Goal: Information Seeking & Learning: Learn about a topic

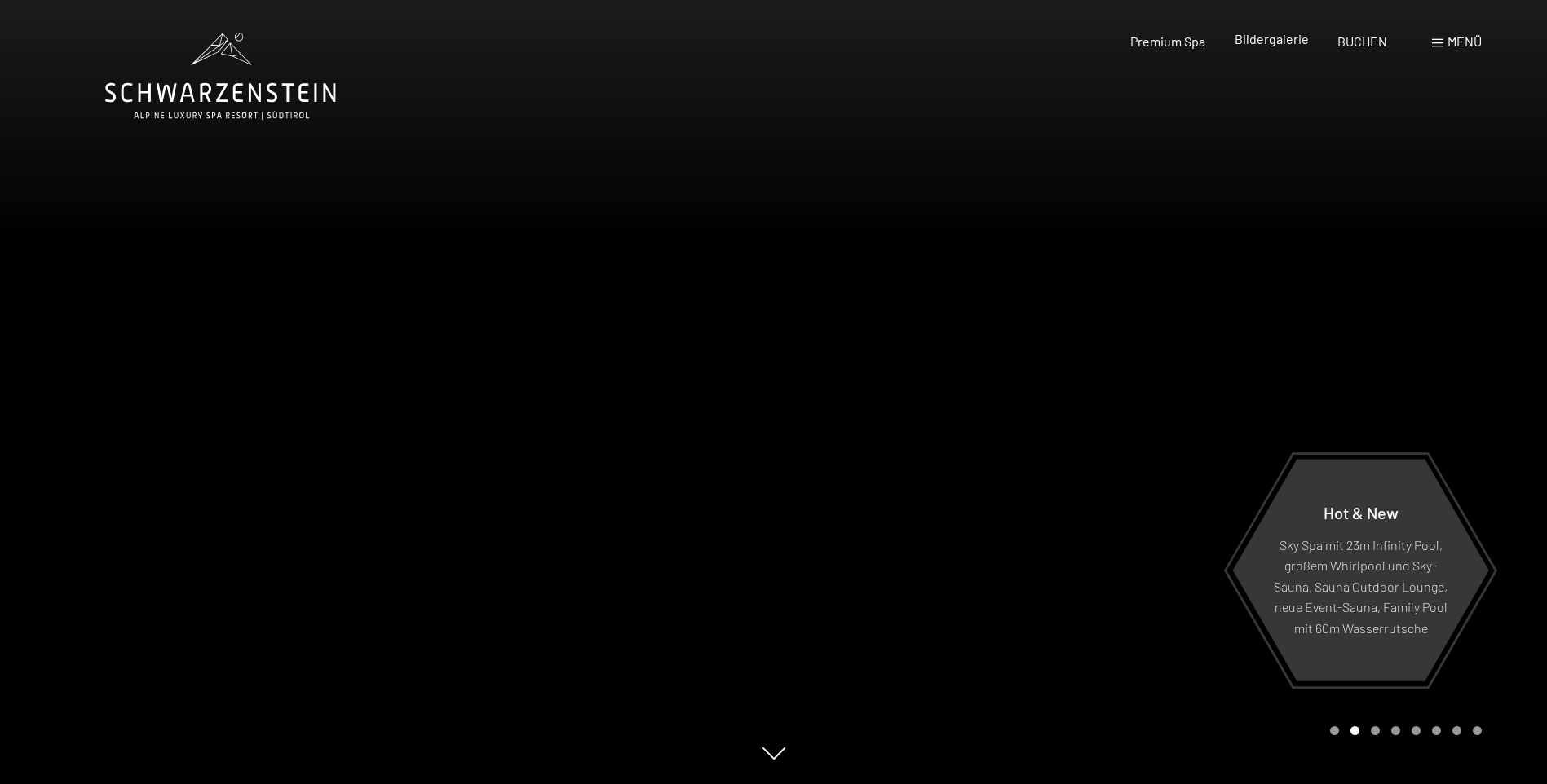
click at [1306, 40] on span "Bildergalerie" at bounding box center [1272, 39] width 74 height 15
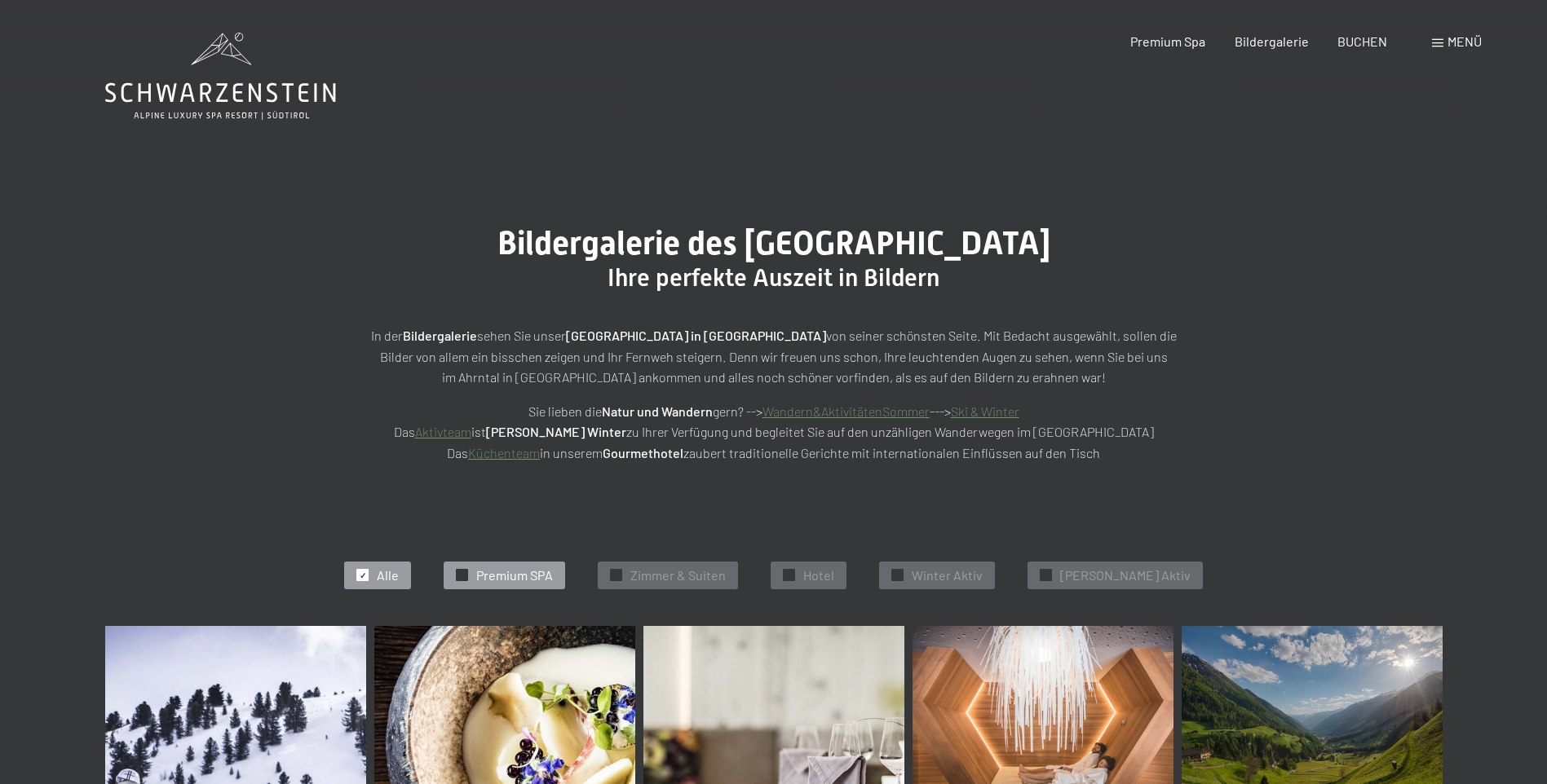
click at [553, 582] on span "Premium SPA" at bounding box center [514, 575] width 77 height 18
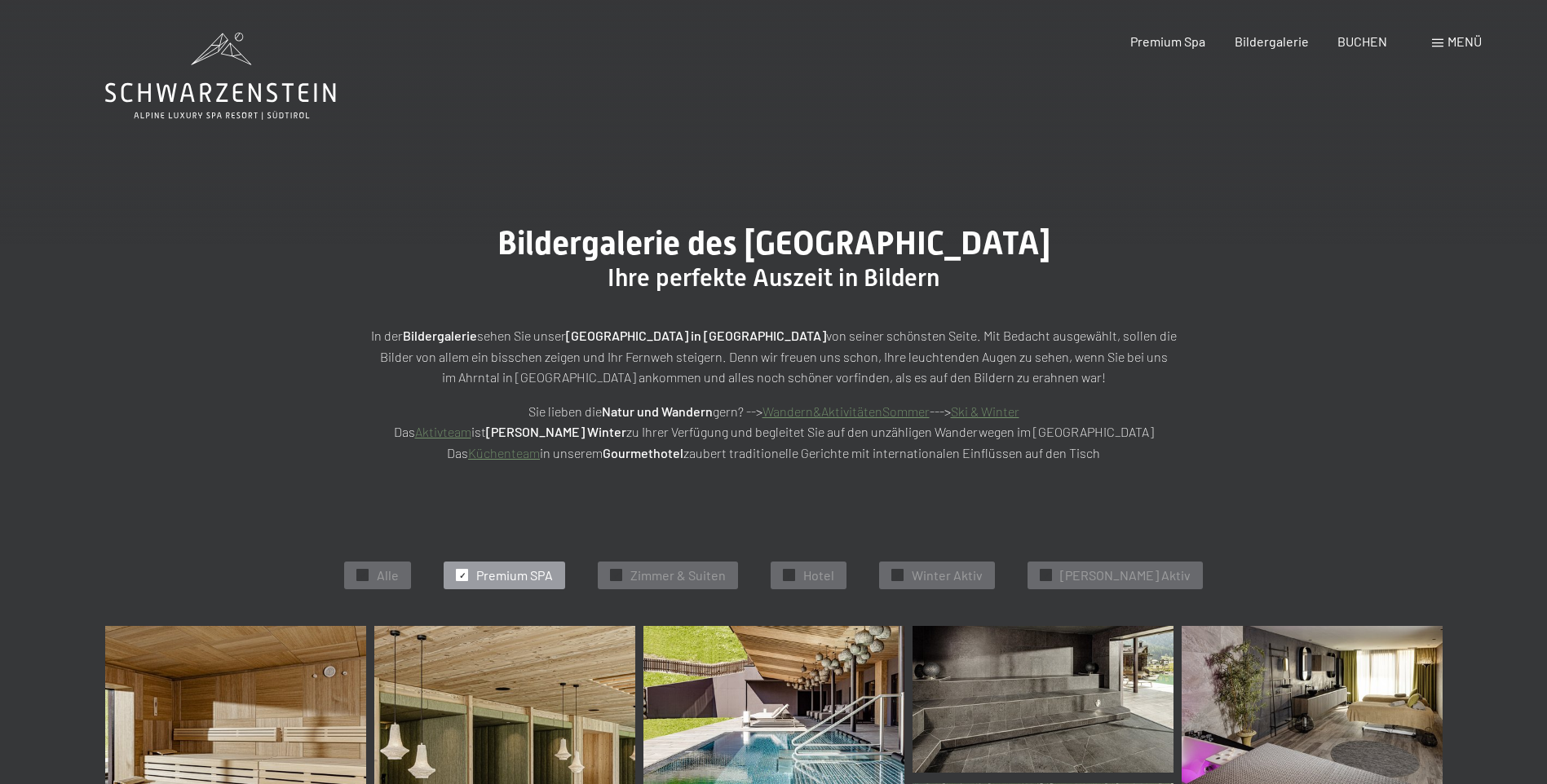
click at [1448, 37] on span "Menü" at bounding box center [1465, 41] width 34 height 15
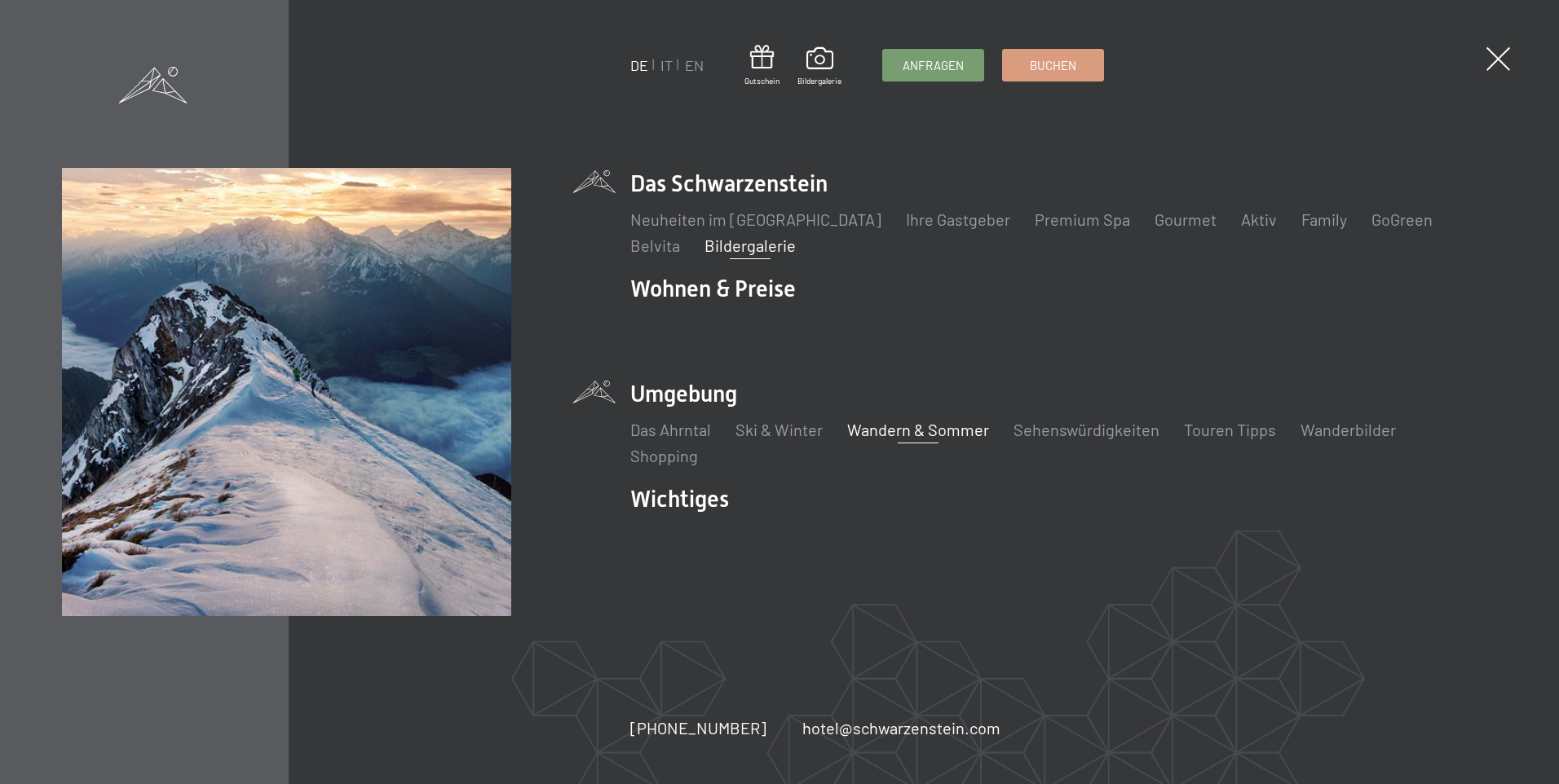
click at [895, 429] on link "Wandern & Sommer" at bounding box center [918, 429] width 142 height 20
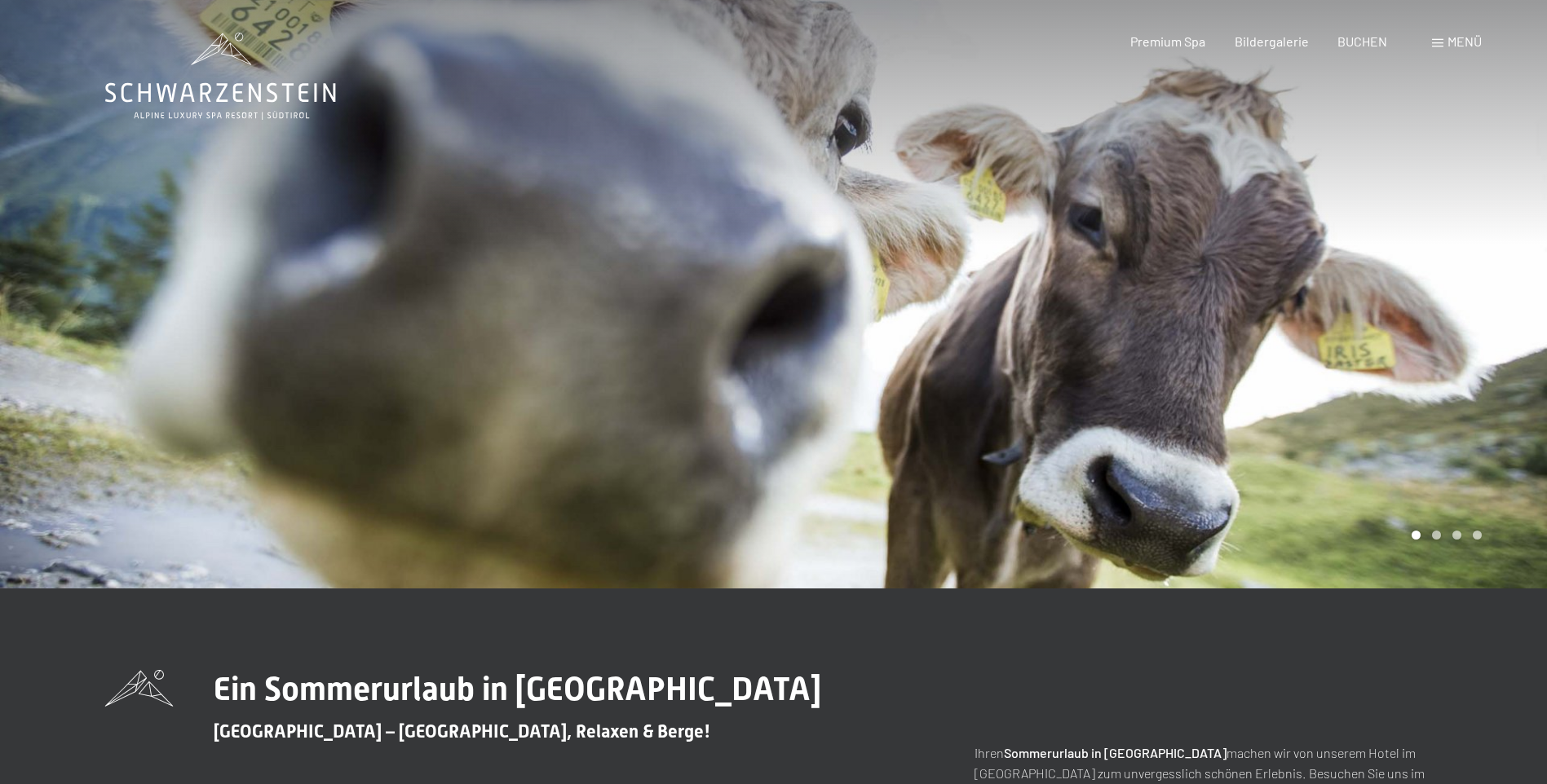
click at [1453, 39] on span "Menü" at bounding box center [1465, 41] width 34 height 15
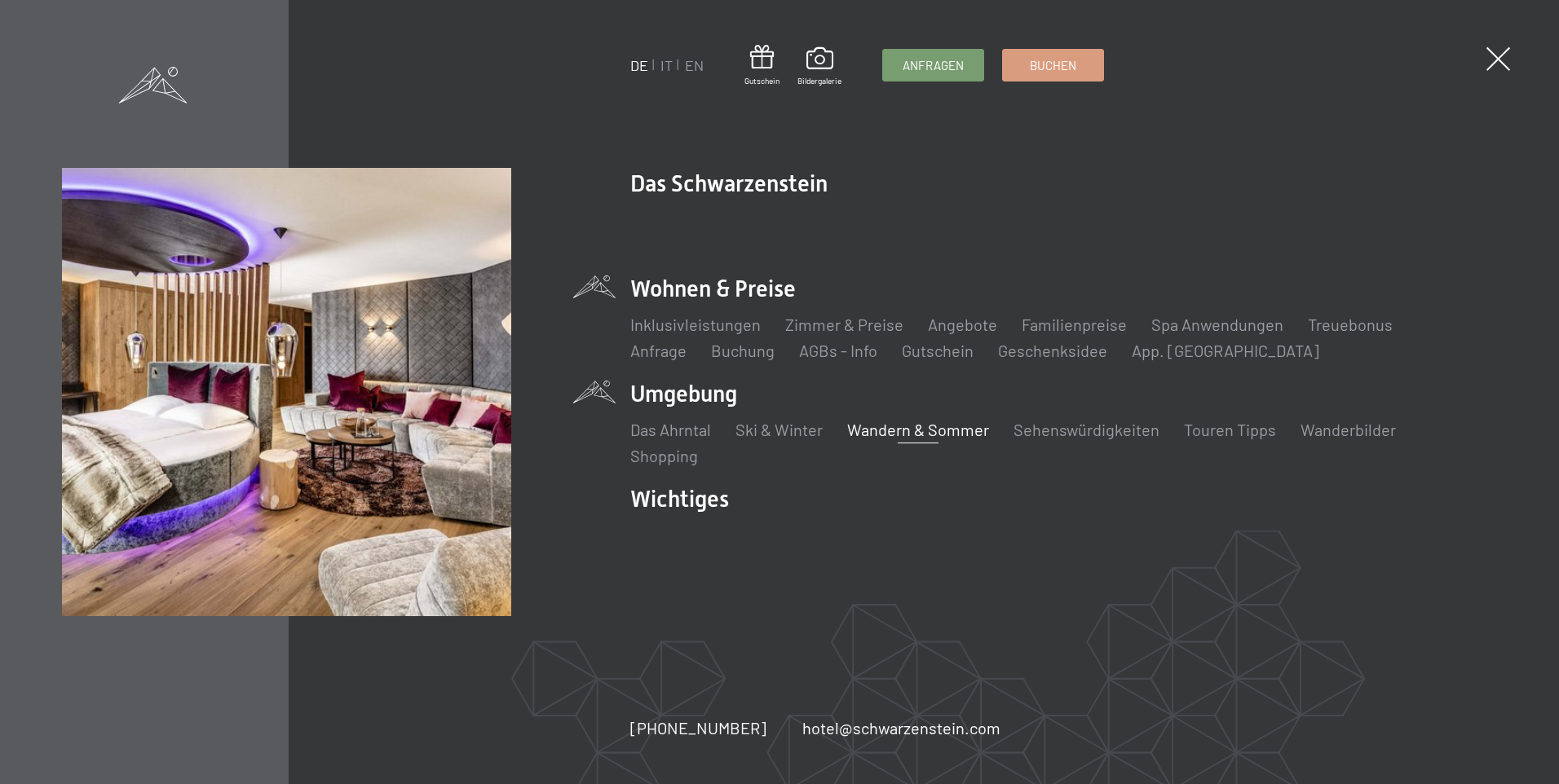
click at [1229, 334] on li "Spa Anwendungen" at bounding box center [1217, 324] width 132 height 23
click at [1227, 330] on link "Spa Anwendungen" at bounding box center [1217, 324] width 132 height 20
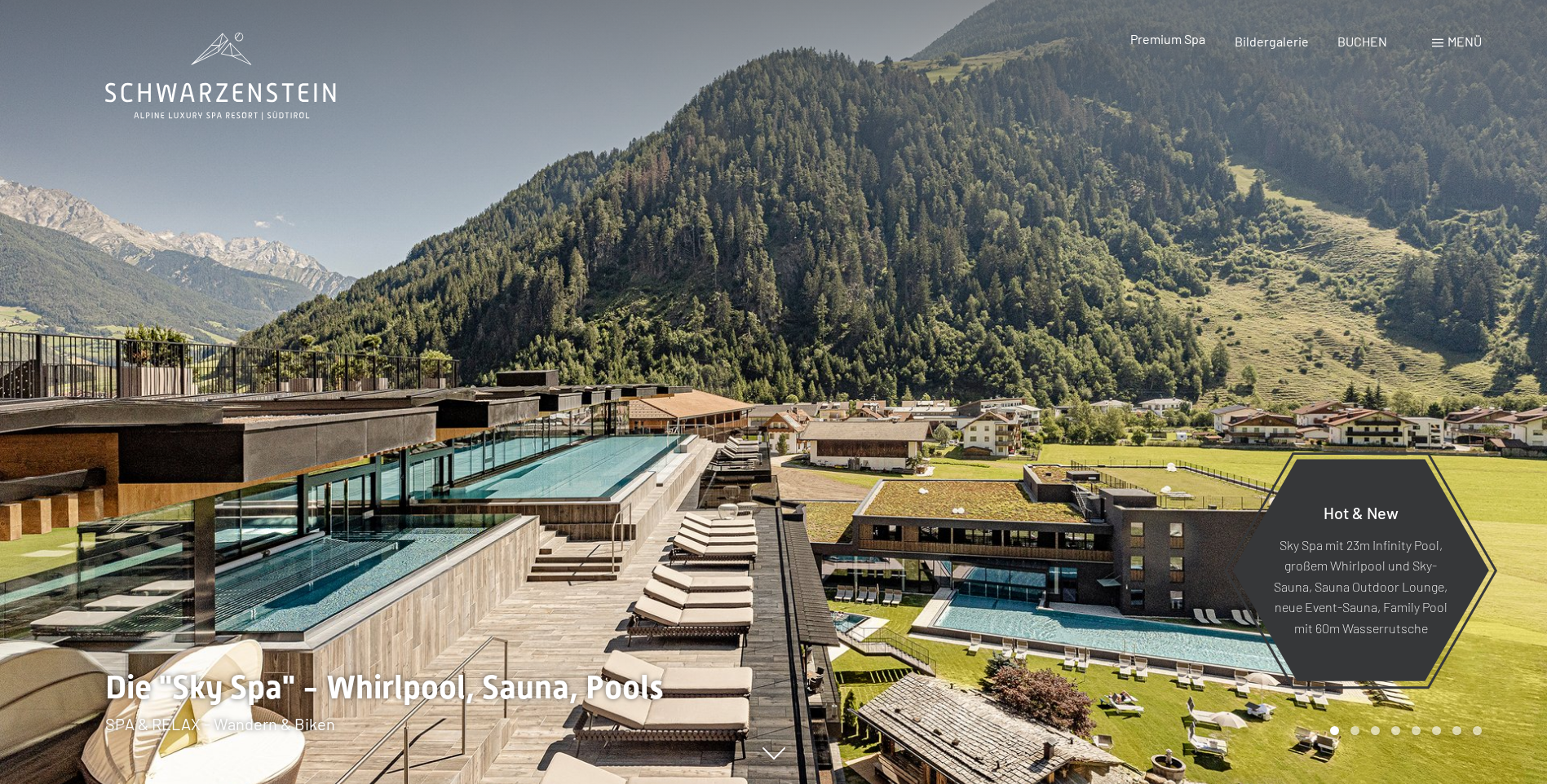
click at [1193, 43] on span "Premium Spa" at bounding box center [1167, 39] width 75 height 15
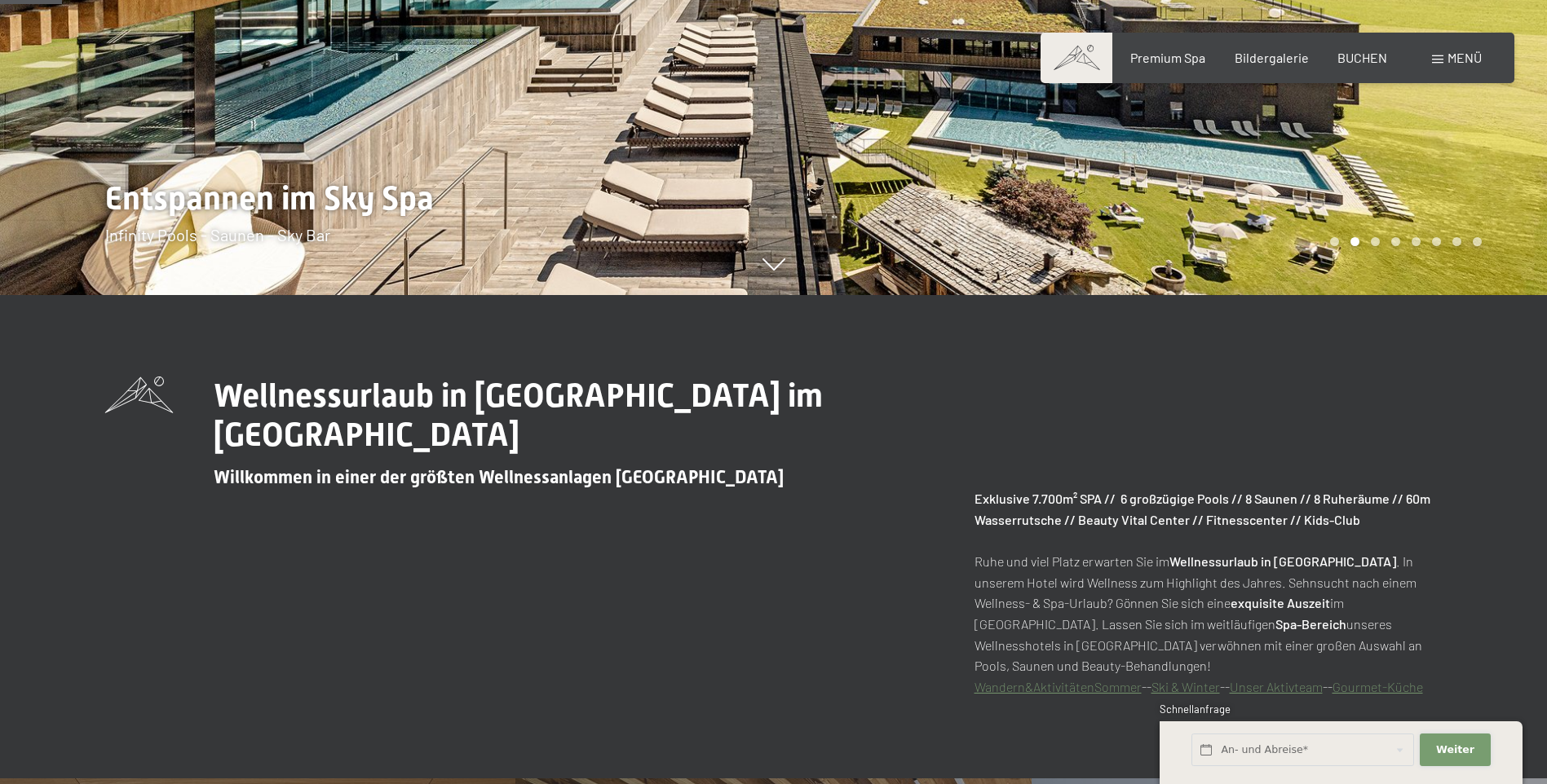
drag, startPoint x: 1462, startPoint y: 748, endPoint x: 1315, endPoint y: 713, distance: 151.1
click at [1461, 750] on span "Weiter" at bounding box center [1455, 750] width 39 height 15
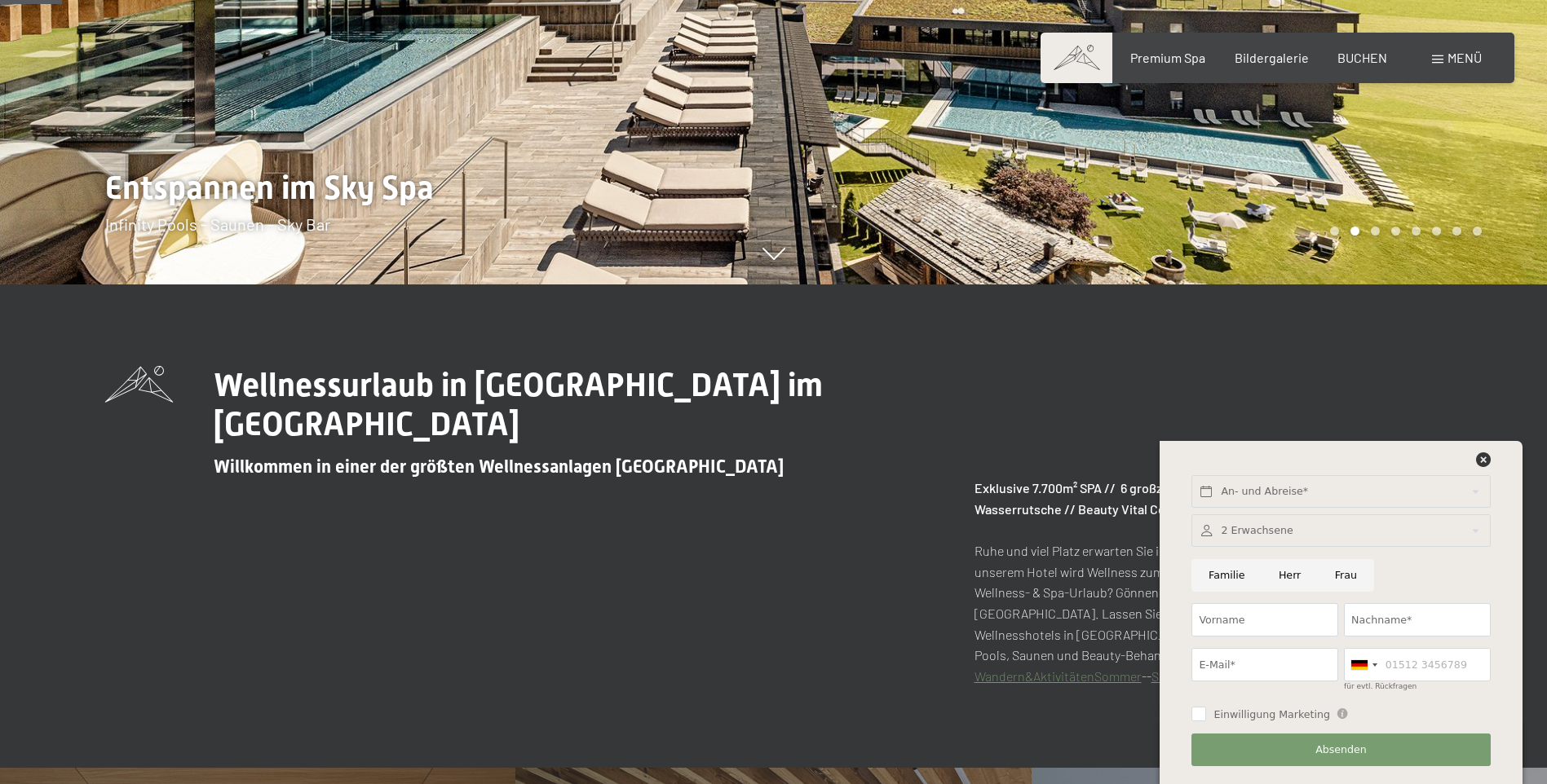
scroll to position [571, 0]
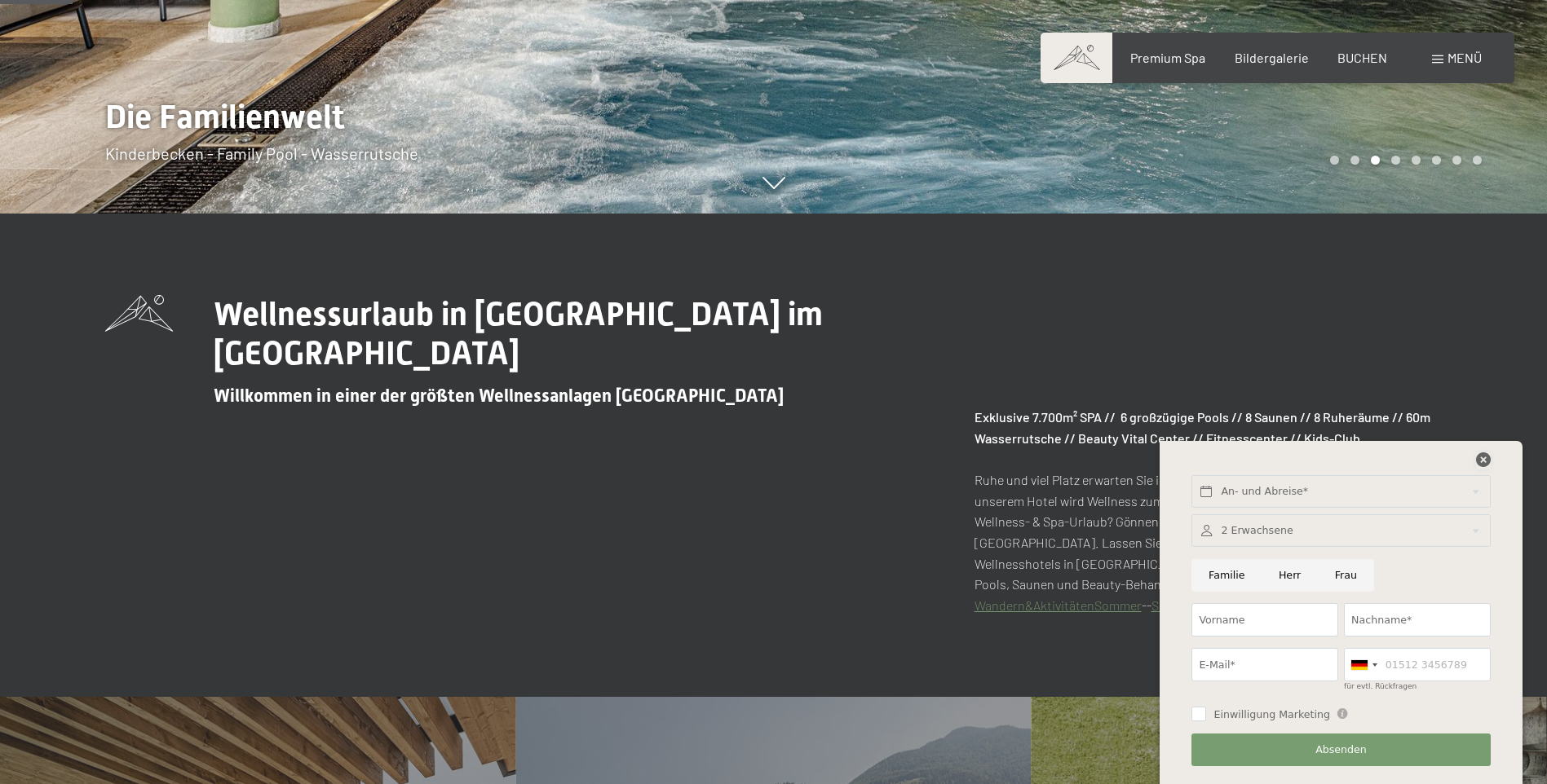
click at [1478, 458] on icon at bounding box center [1483, 460] width 15 height 15
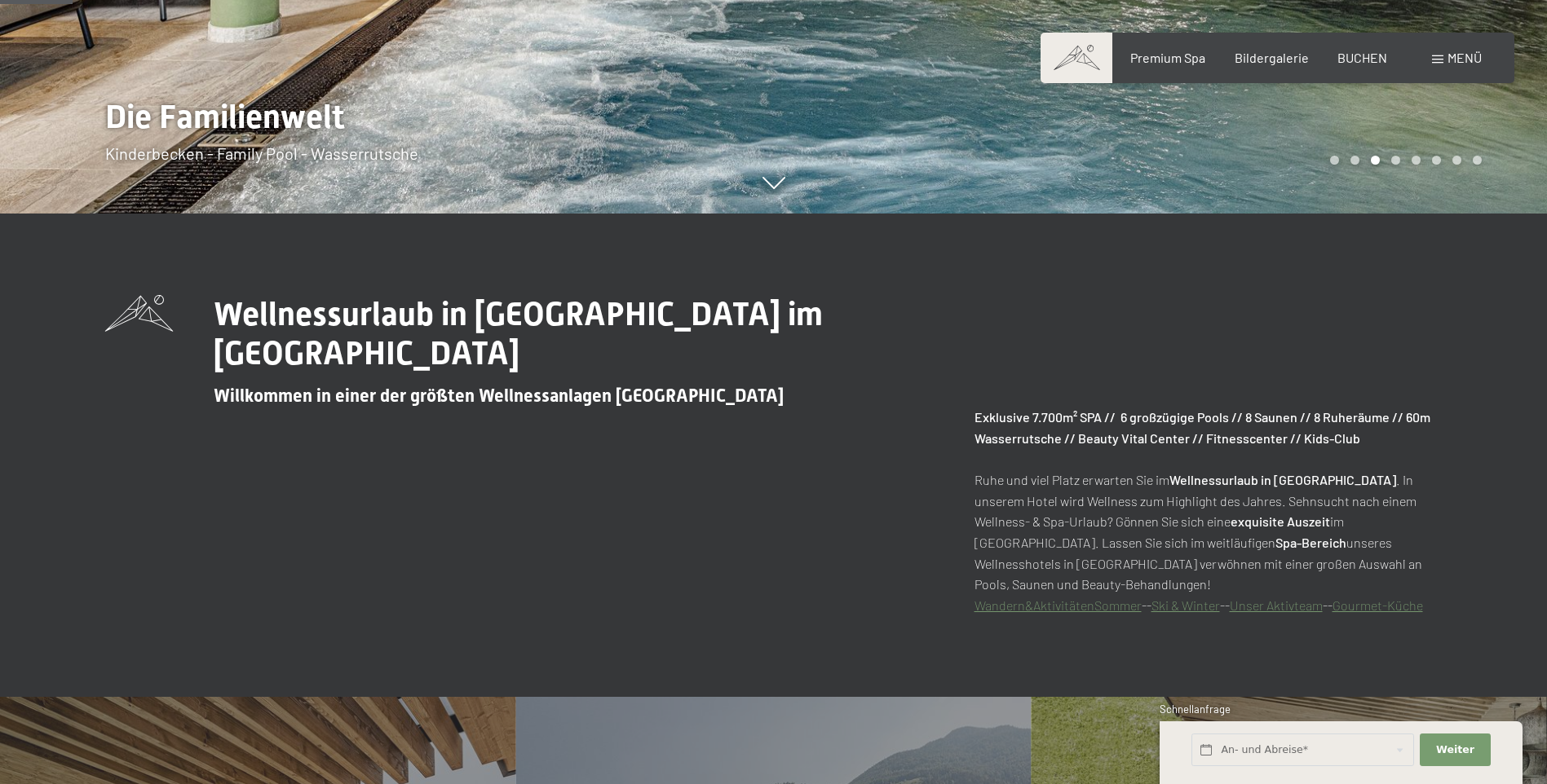
scroll to position [978, 0]
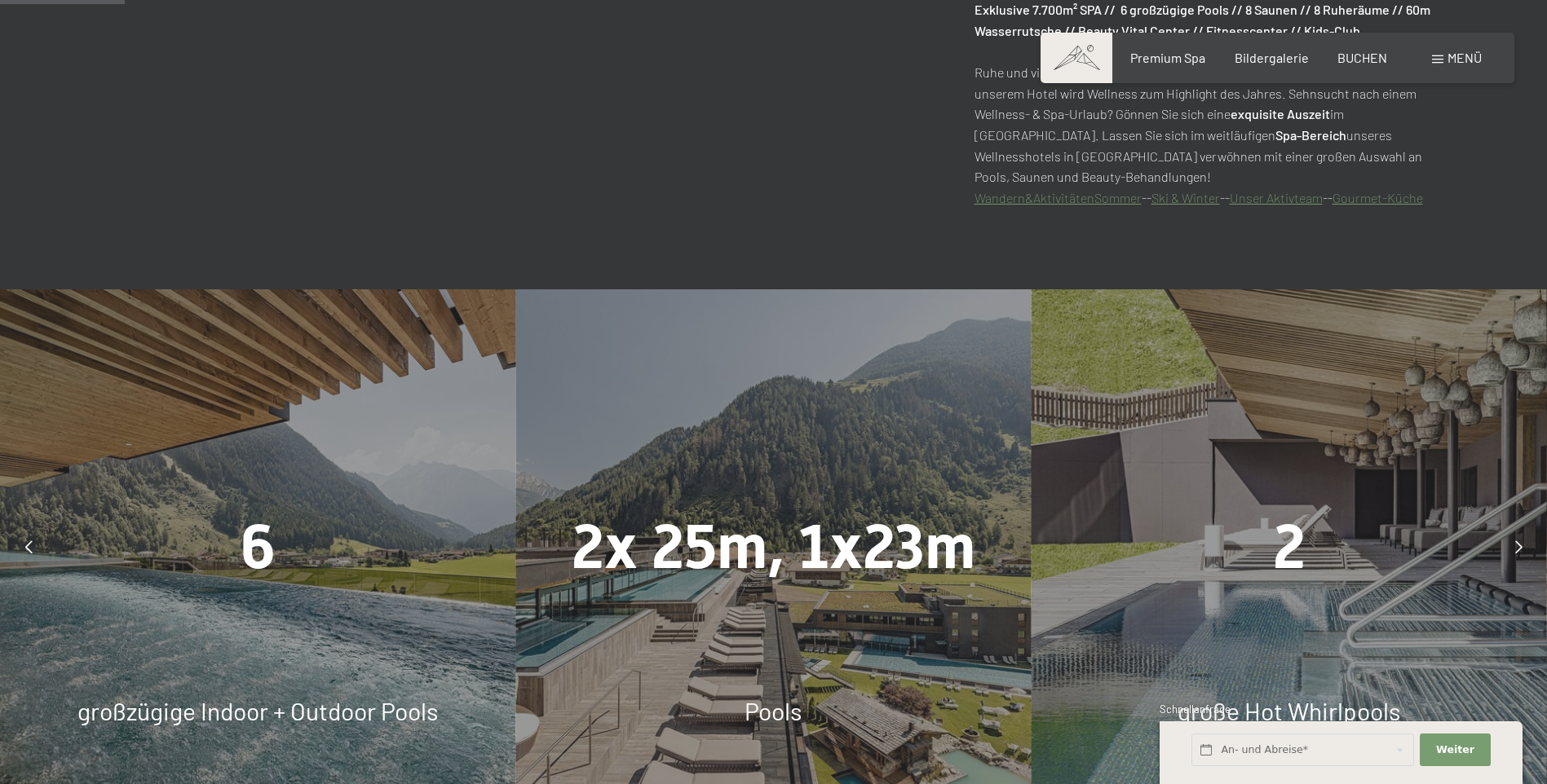
click at [1293, 201] on link "Unser Aktivteam" at bounding box center [1277, 198] width 93 height 15
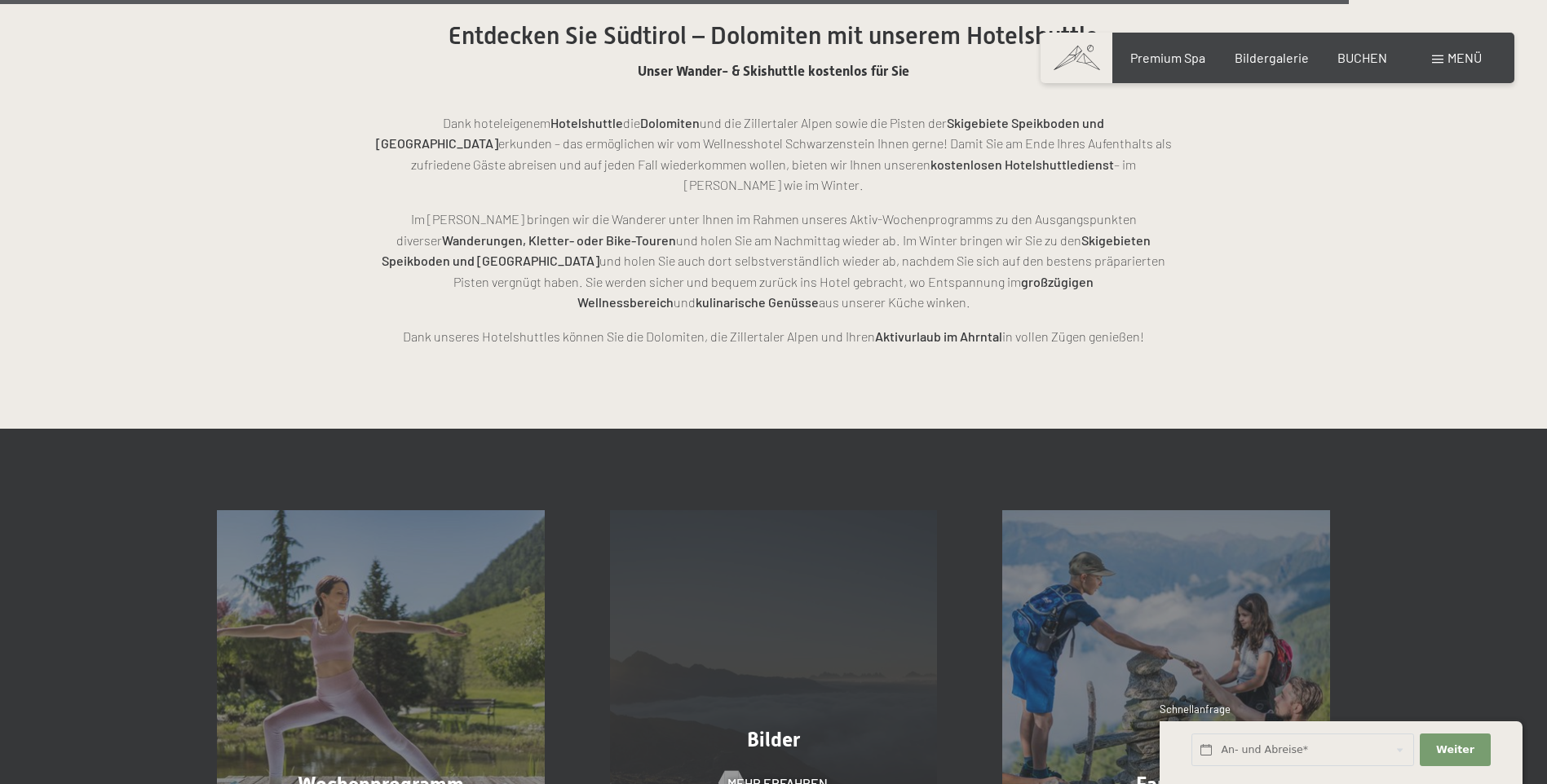
scroll to position [4077, 0]
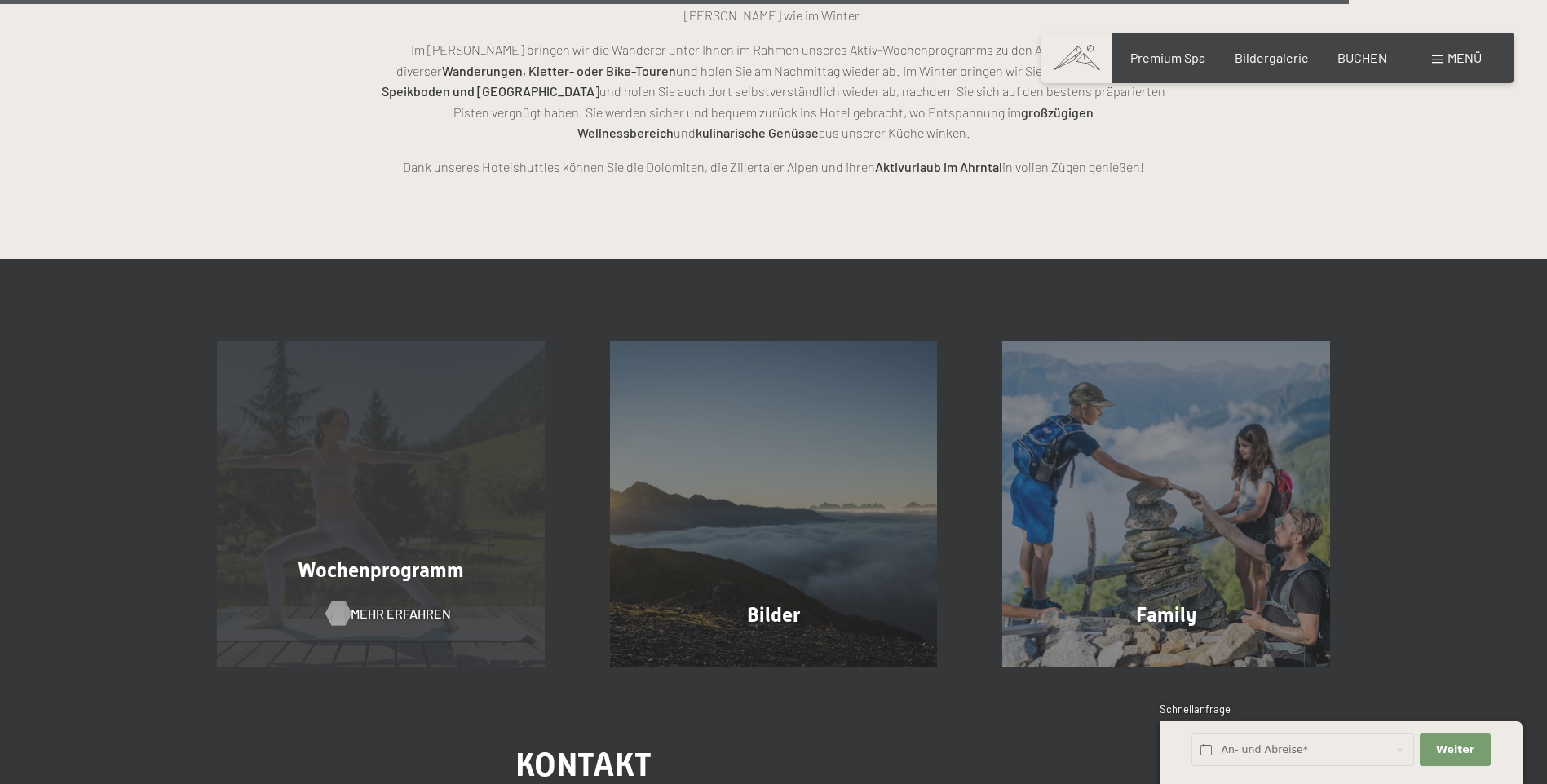
click at [386, 605] on span "Mehr erfahren" at bounding box center [400, 614] width 101 height 18
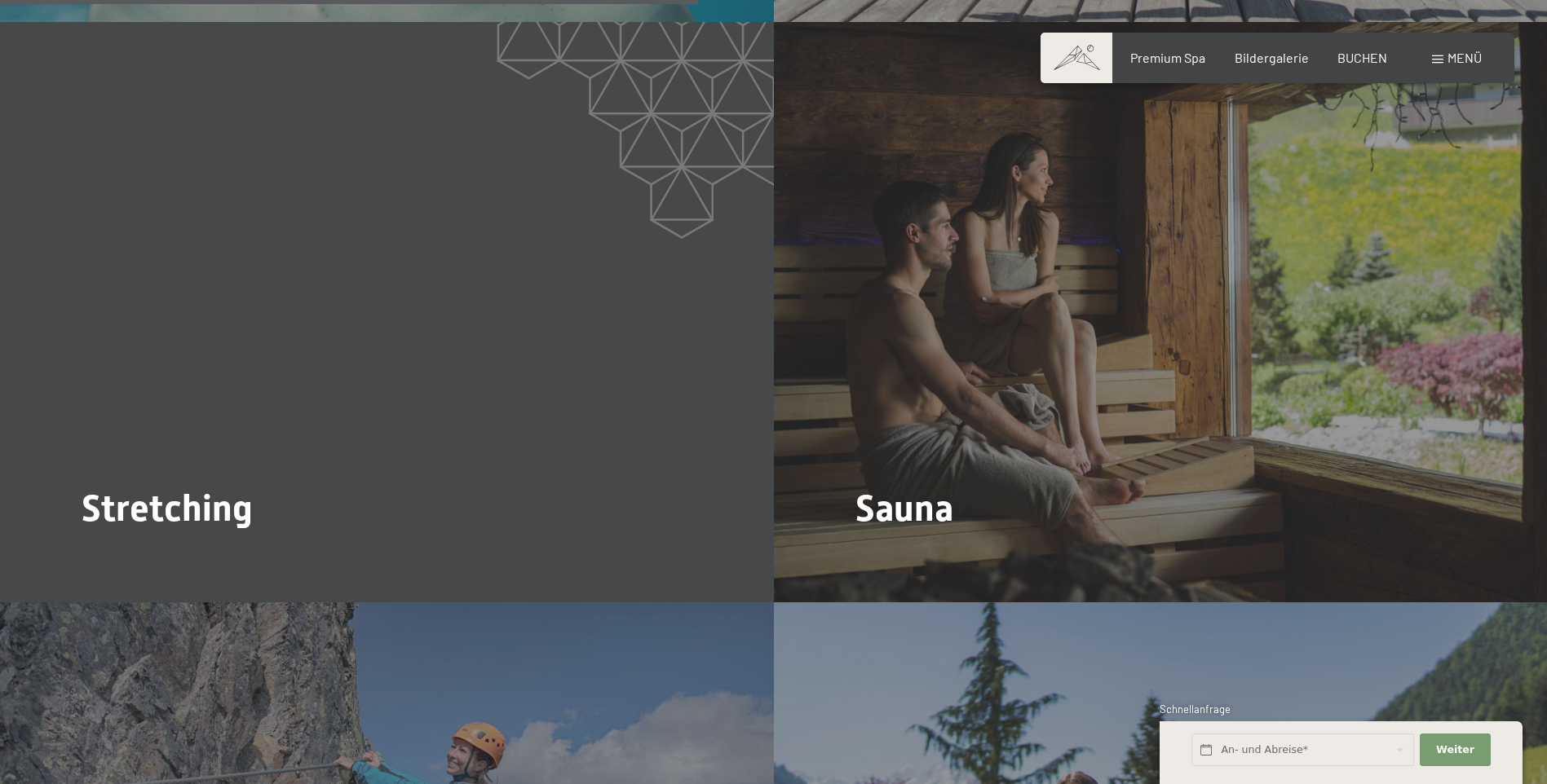
scroll to position [3424, 0]
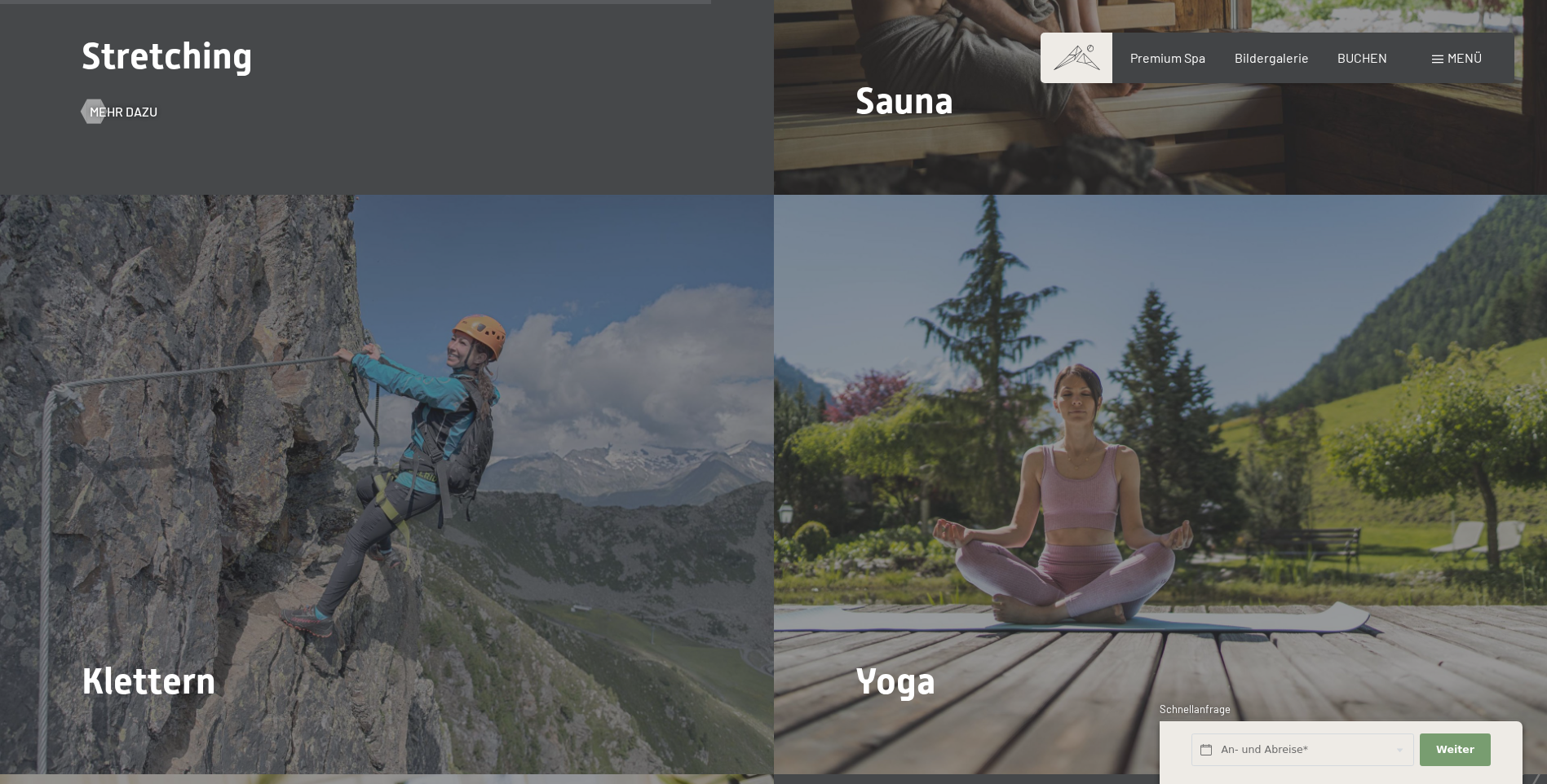
click at [119, 102] on span "Mehr dazu" at bounding box center [139, 111] width 68 height 18
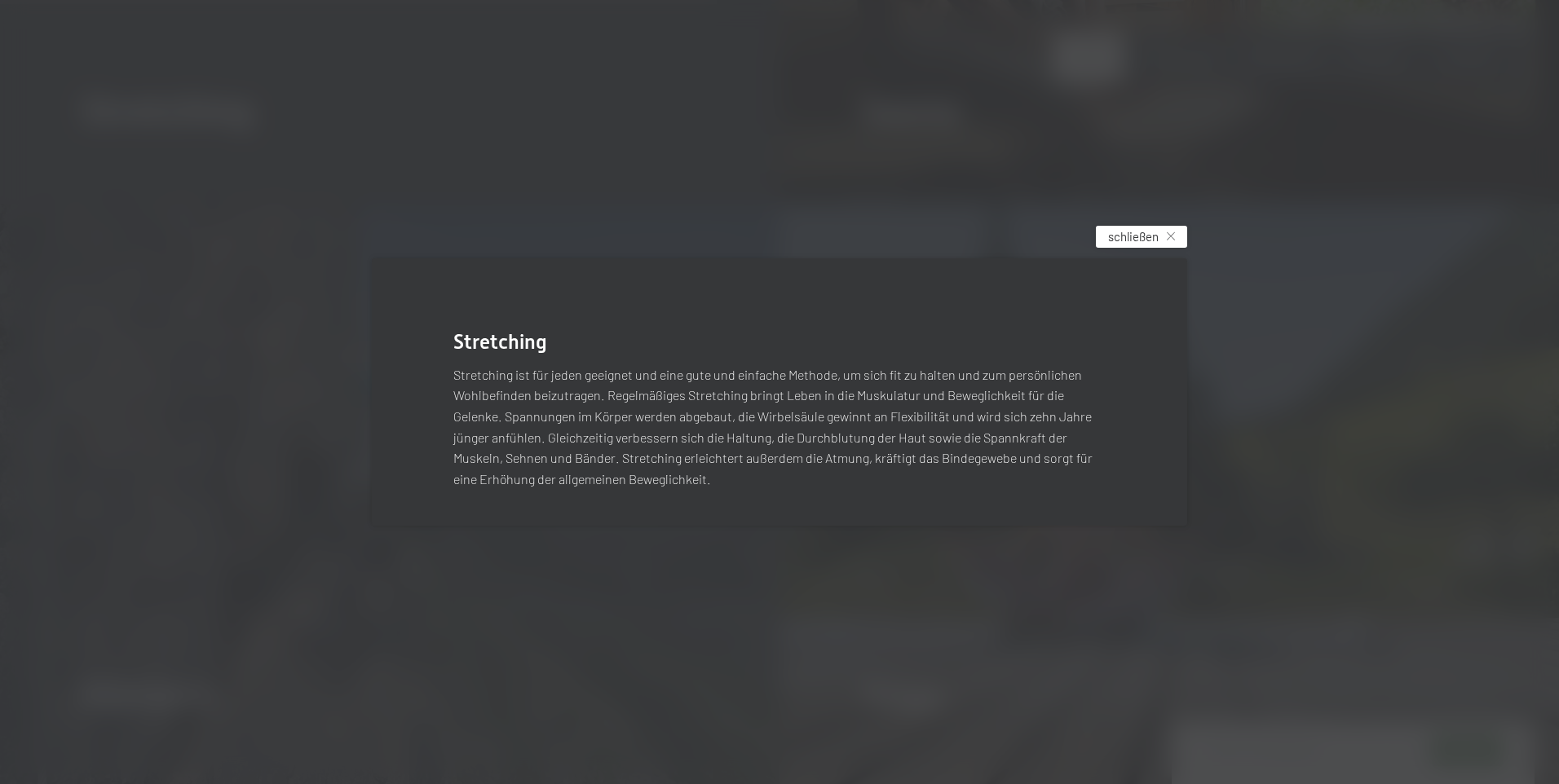
click at [1149, 236] on span "schließen" at bounding box center [1133, 237] width 51 height 17
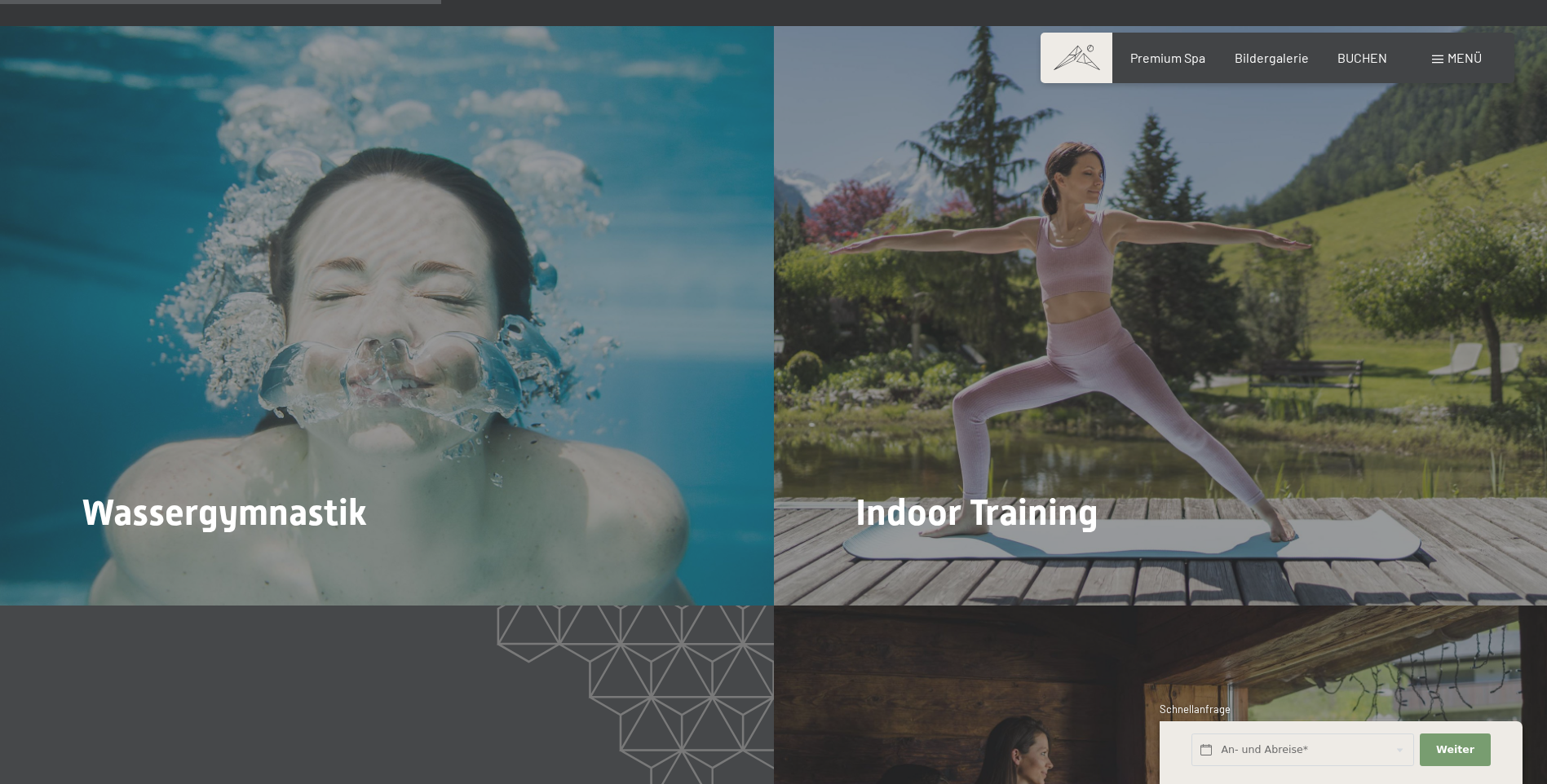
scroll to position [2120, 0]
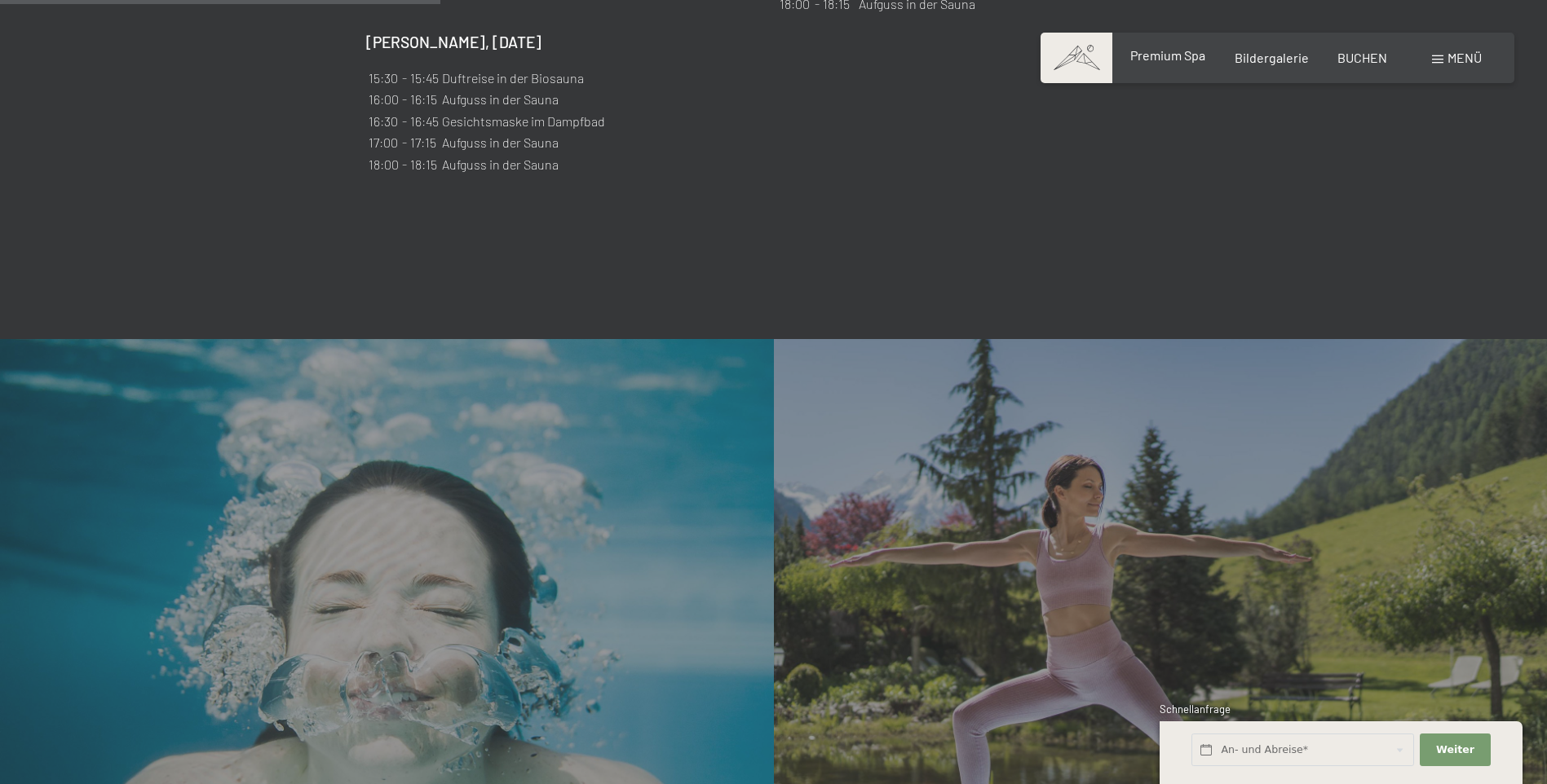
click at [1164, 54] on span "Premium Spa" at bounding box center [1167, 55] width 75 height 15
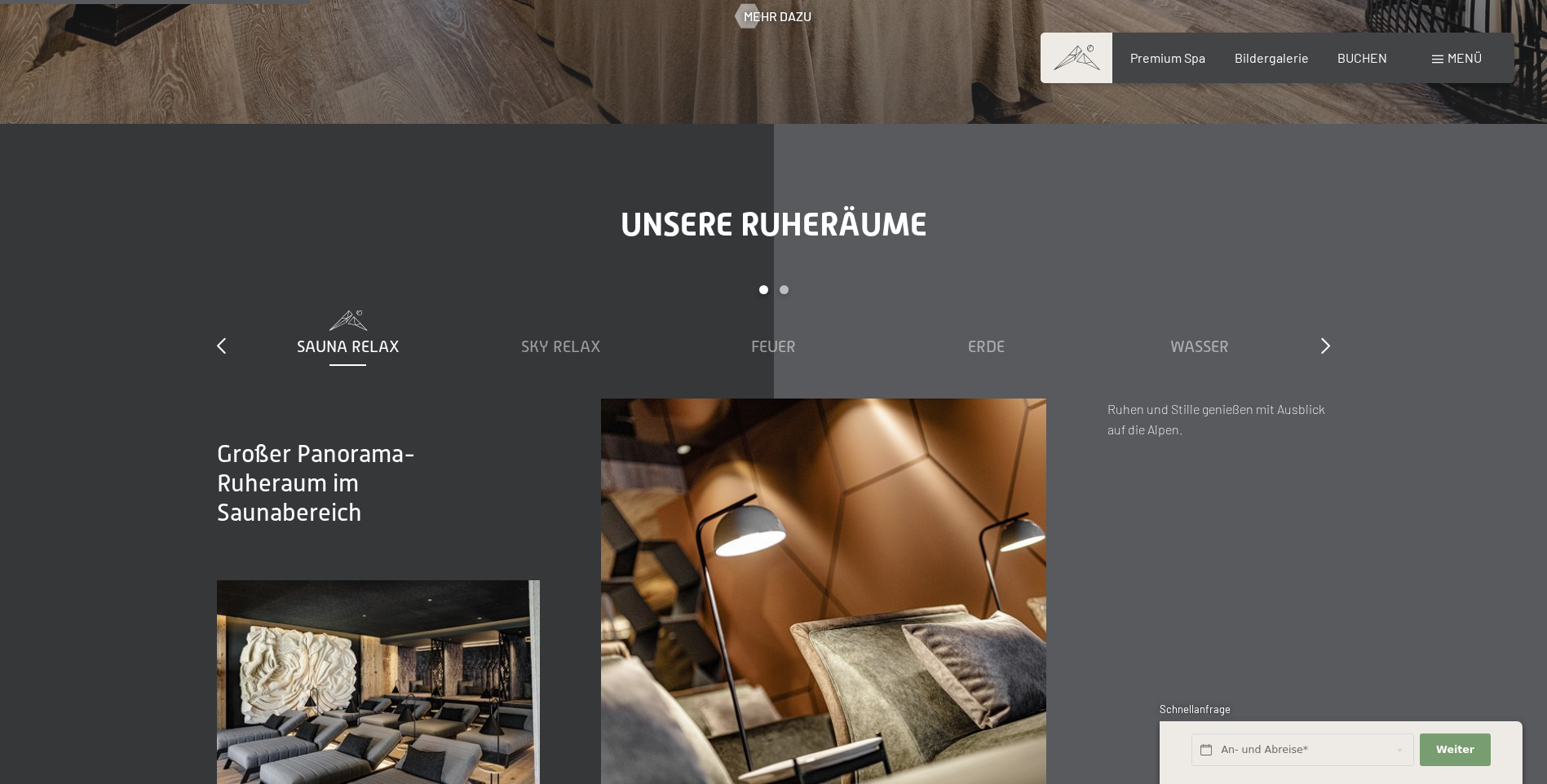
scroll to position [2446, 0]
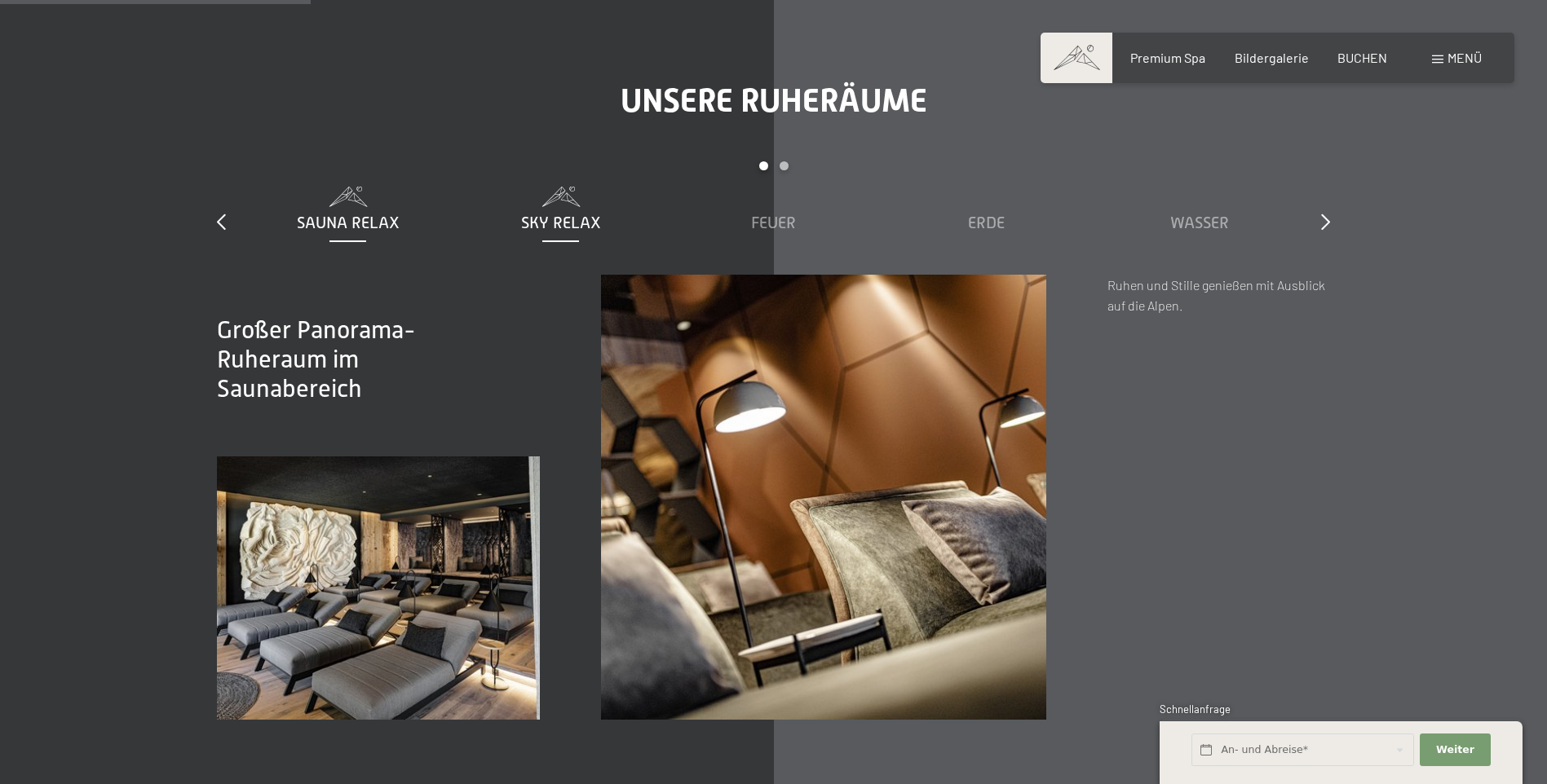
click at [575, 223] on span "Sky Relax" at bounding box center [560, 222] width 80 height 18
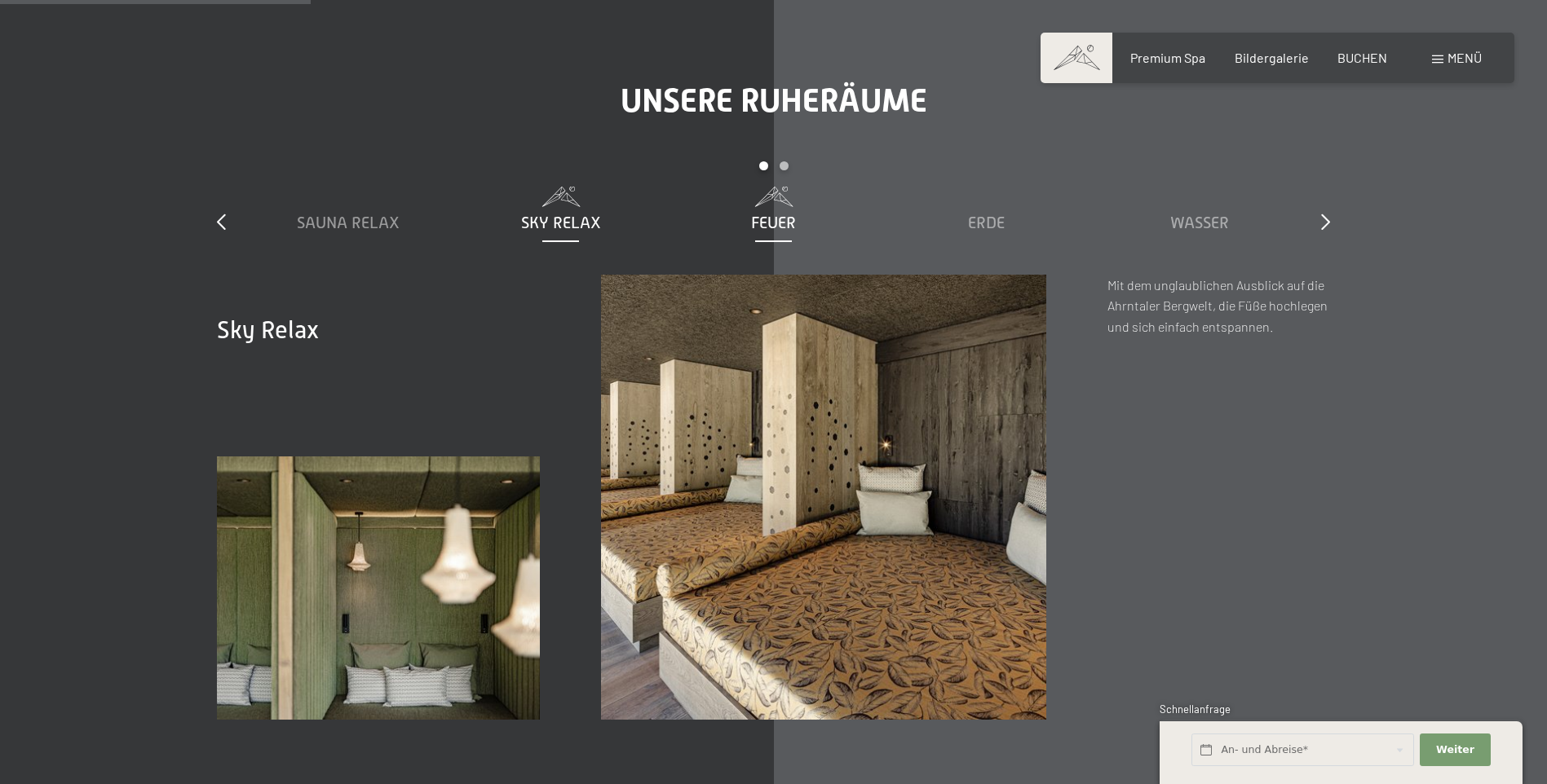
click at [774, 225] on span "Feuer" at bounding box center [774, 222] width 45 height 18
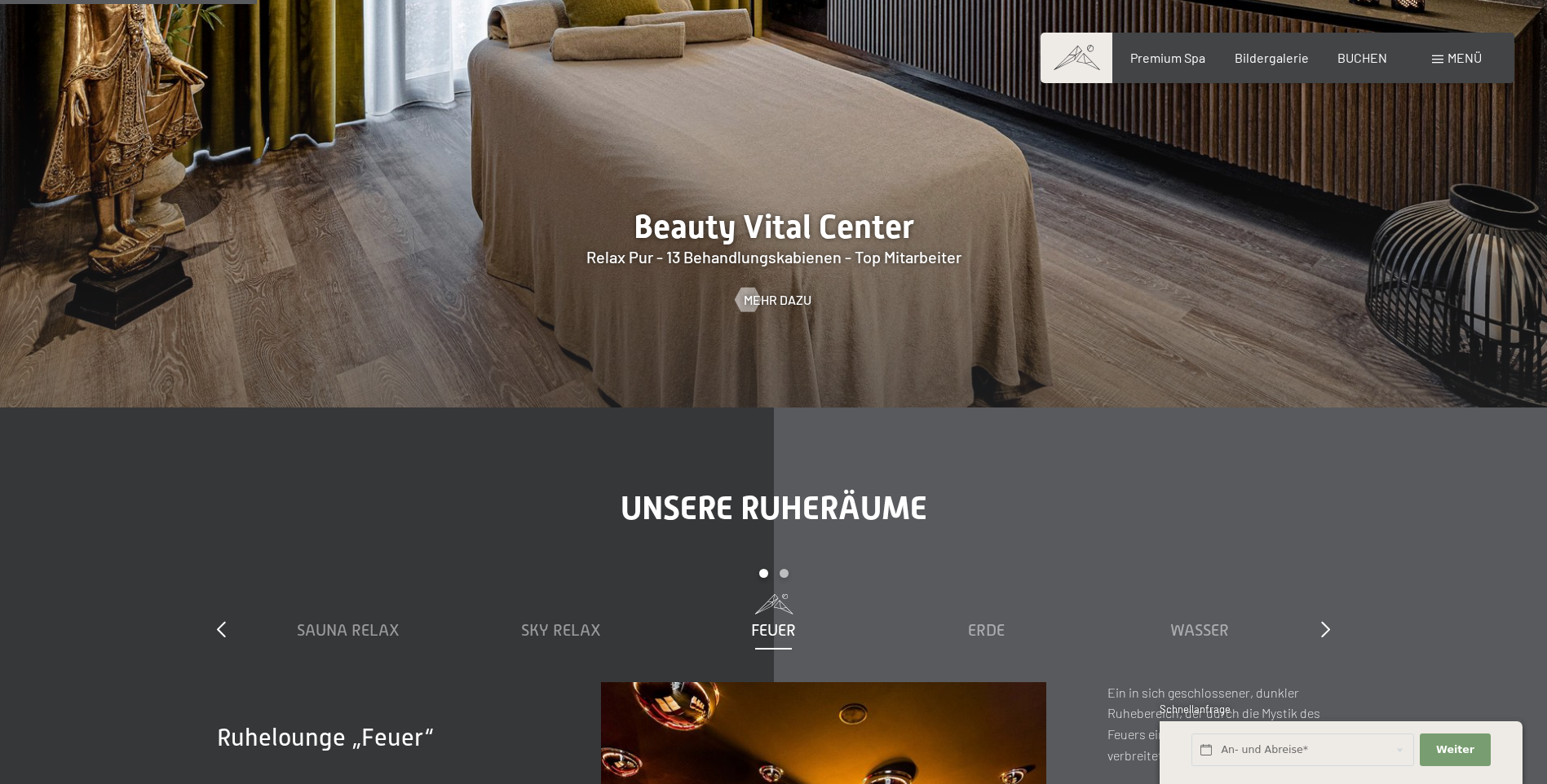
scroll to position [1793, 0]
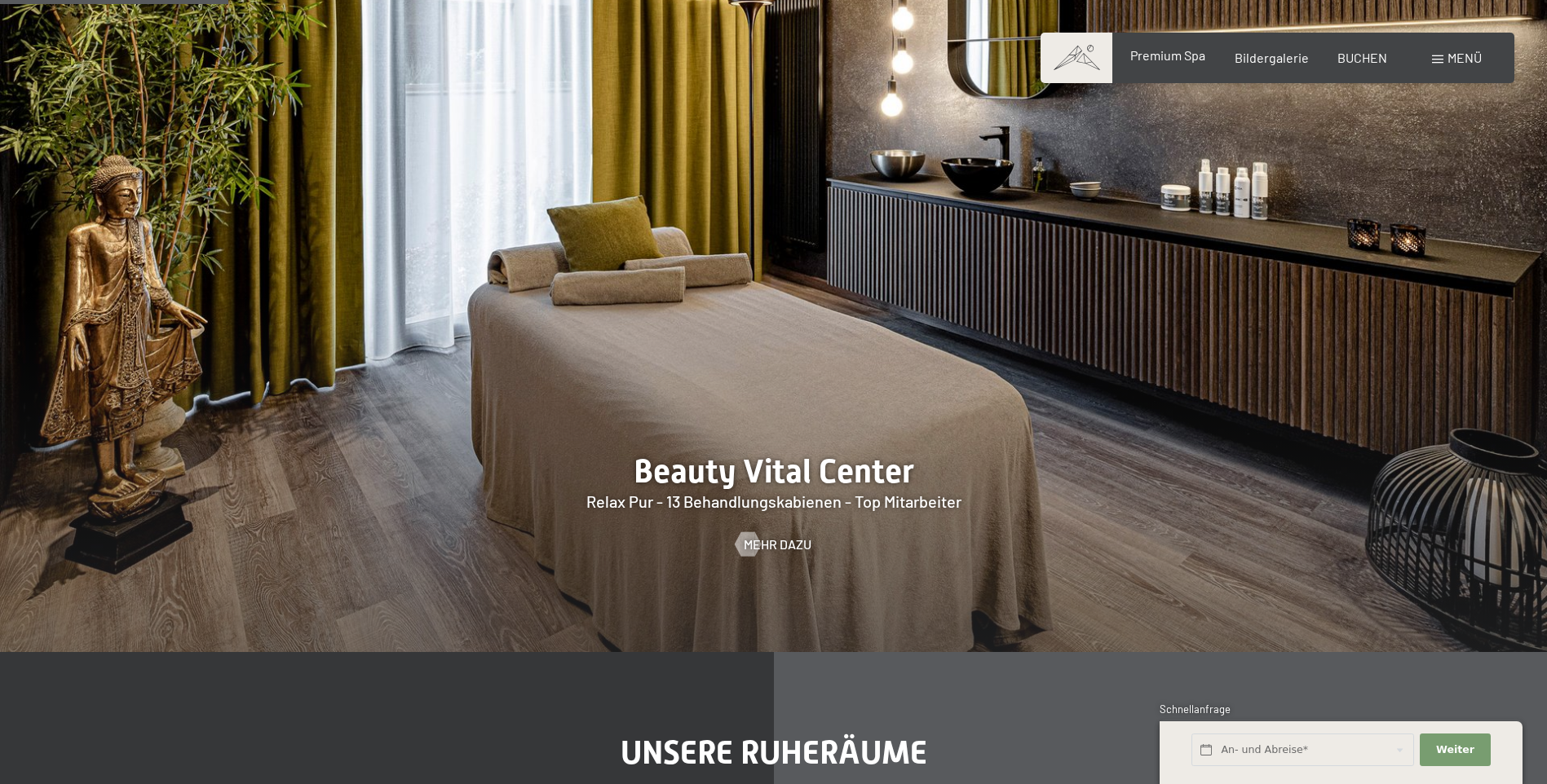
click at [1160, 57] on span "Premium Spa" at bounding box center [1167, 55] width 75 height 15
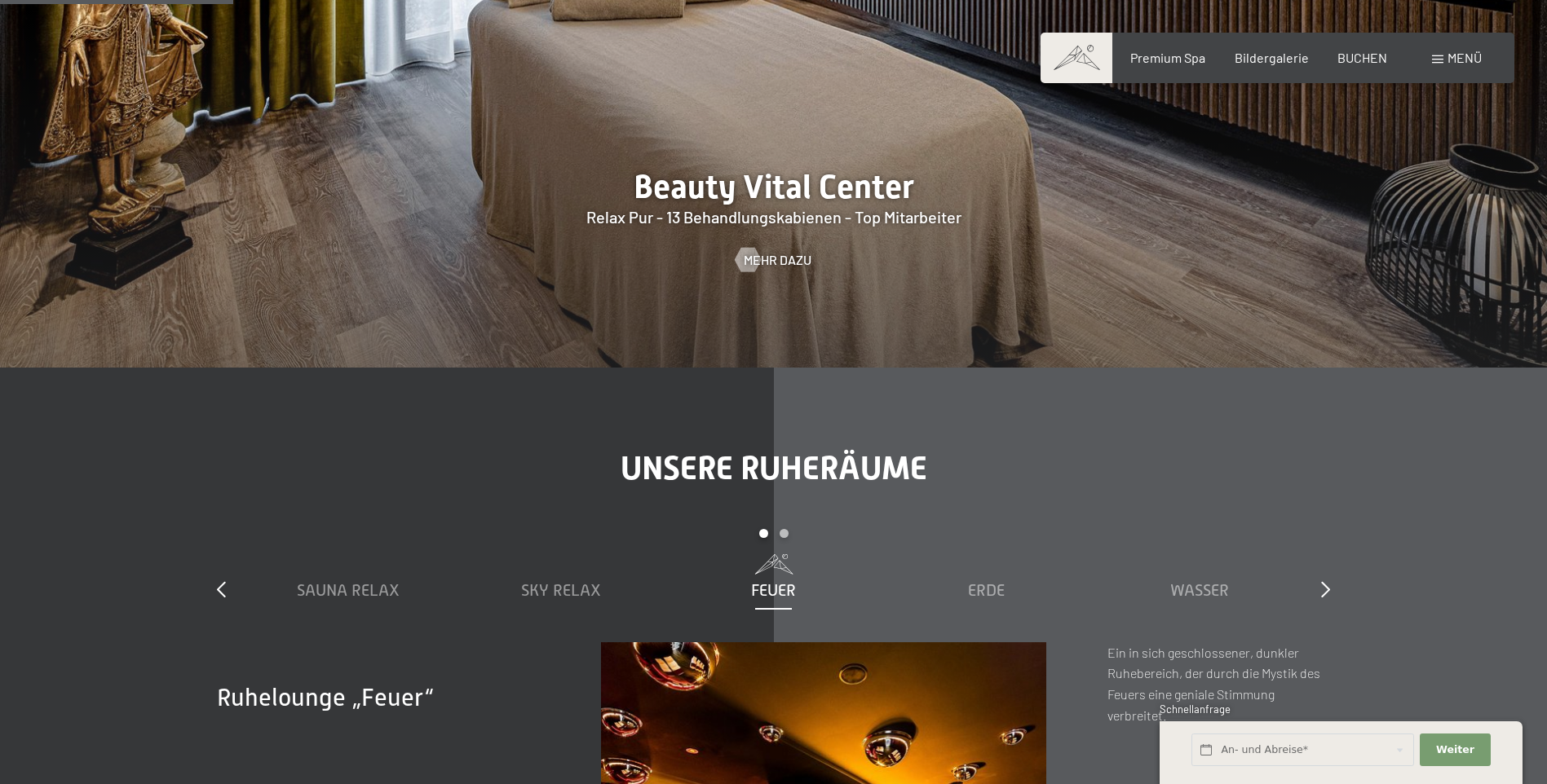
scroll to position [2364, 0]
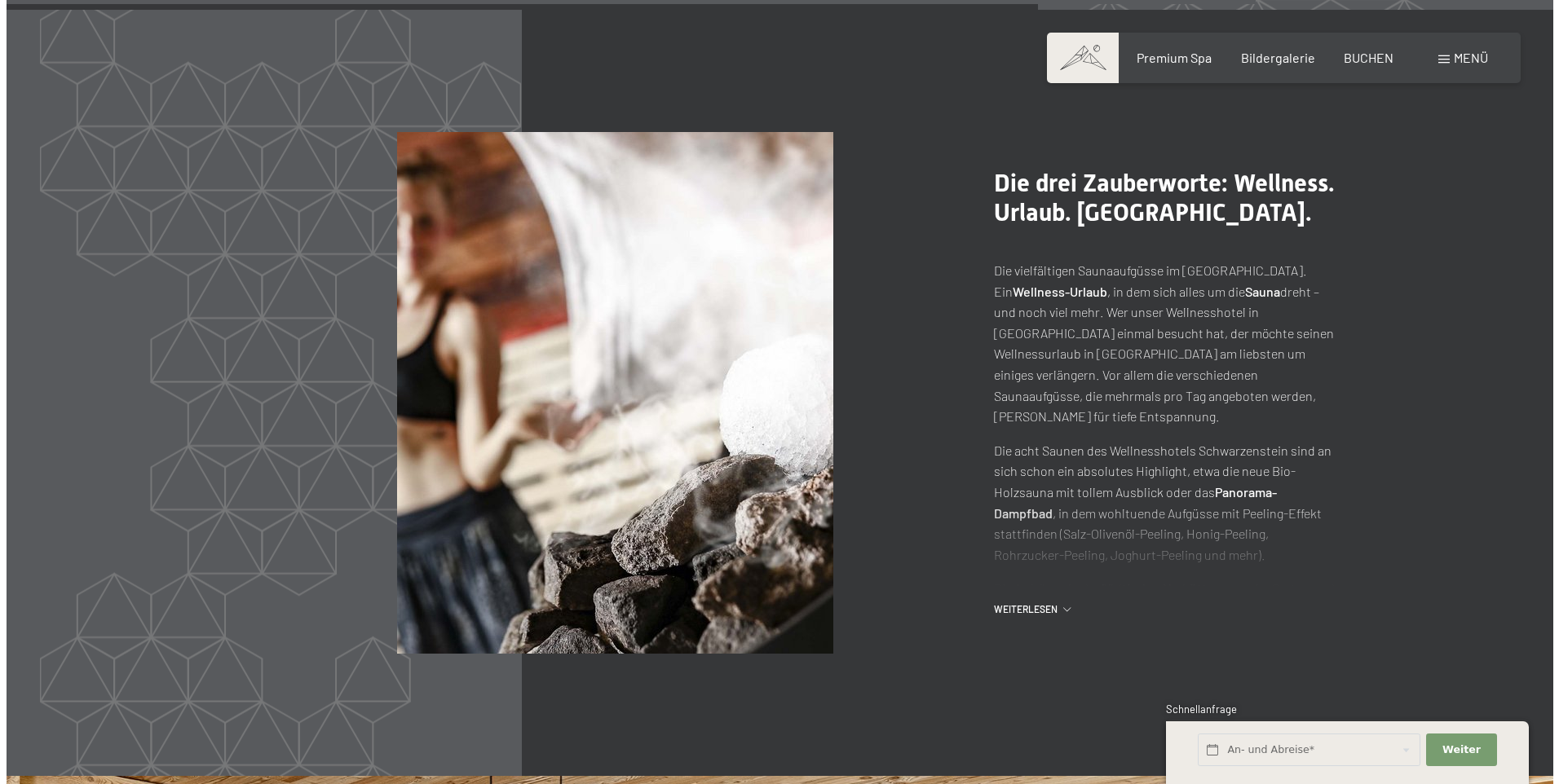
scroll to position [7990, 0]
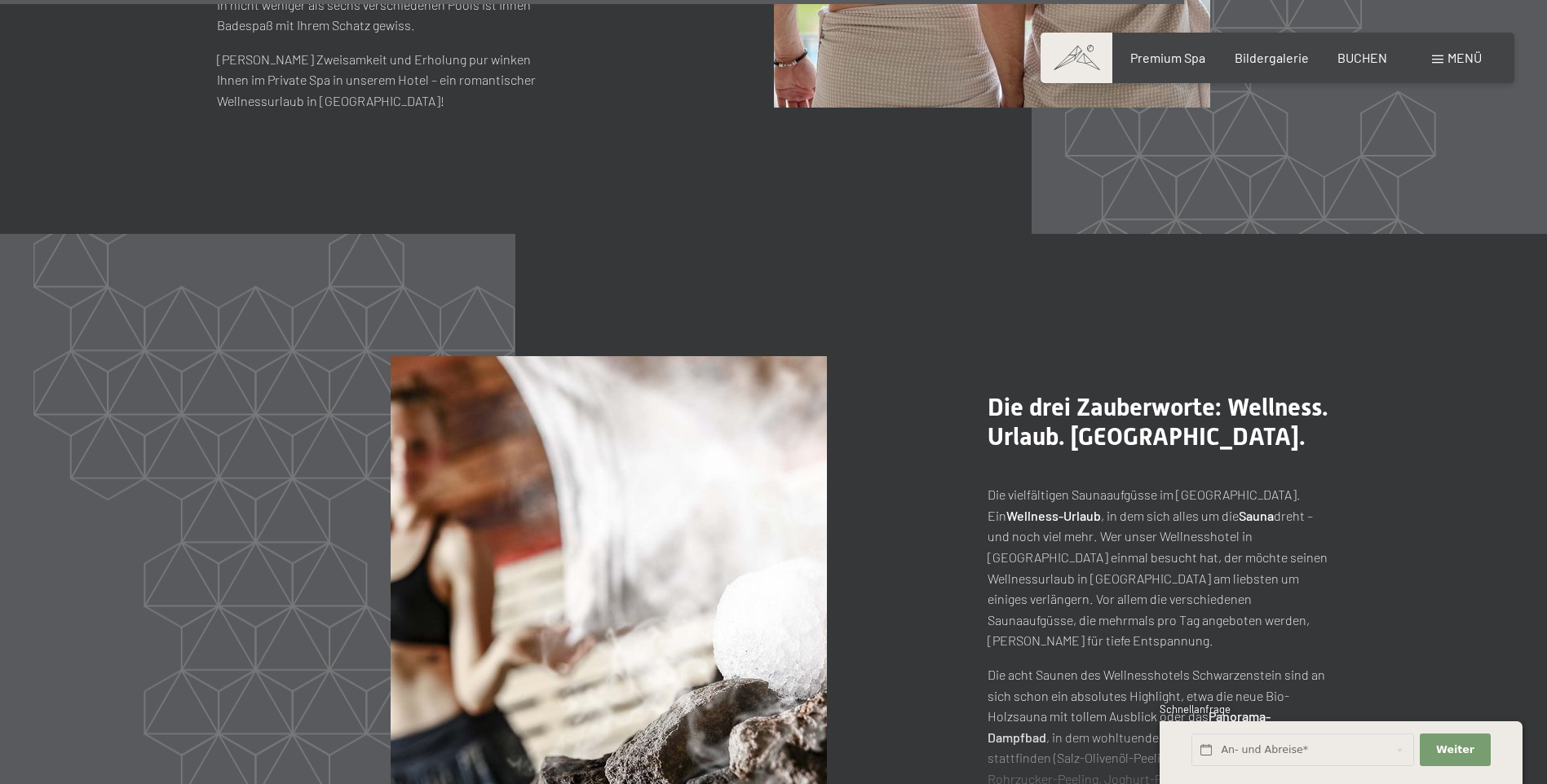
drag, startPoint x: 1455, startPoint y: 55, endPoint x: 1440, endPoint y: 66, distance: 18.6
click at [1454, 58] on span "Menü" at bounding box center [1465, 58] width 34 height 15
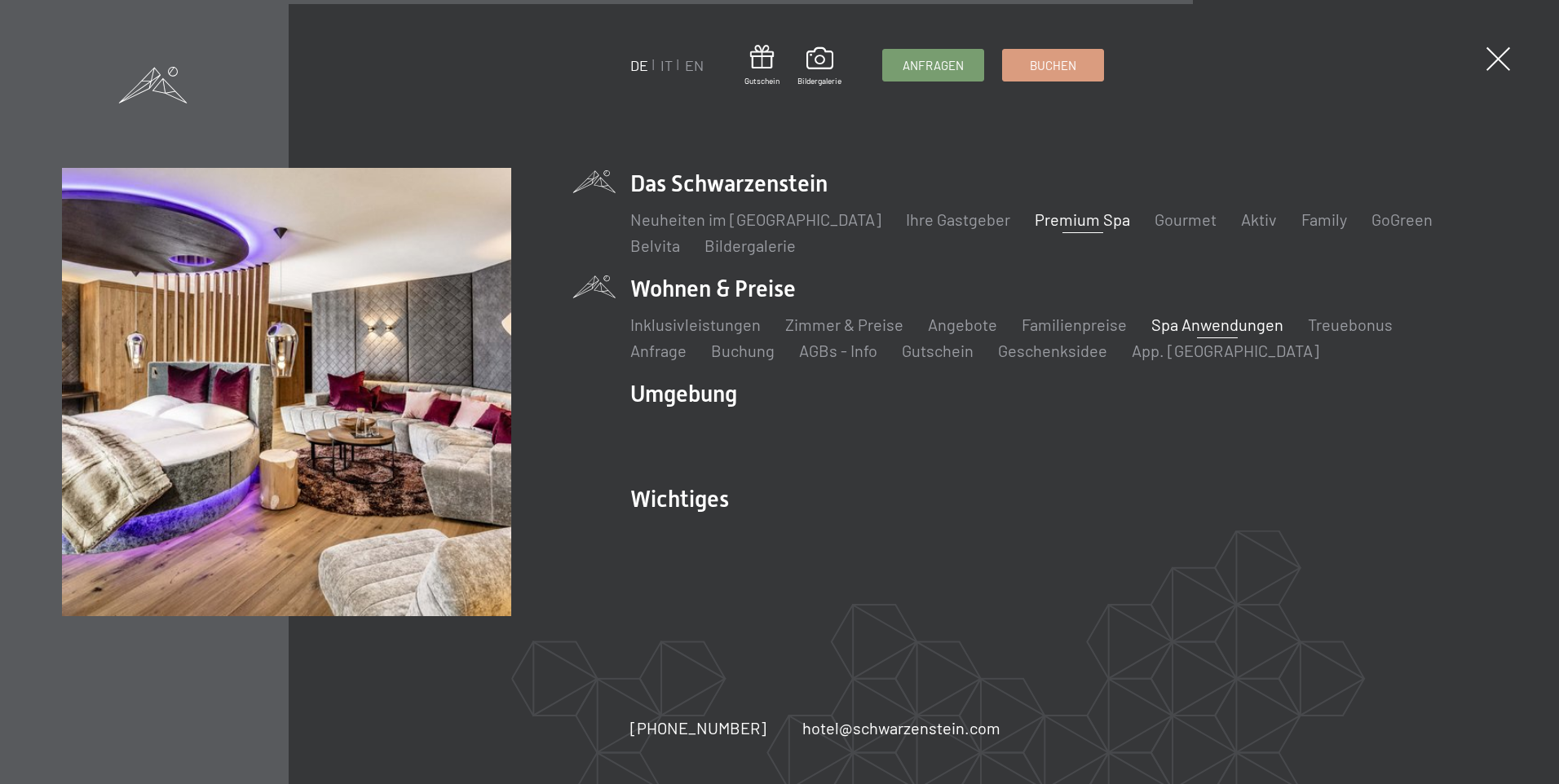
click at [1198, 325] on link "Spa Anwendungen" at bounding box center [1217, 324] width 132 height 20
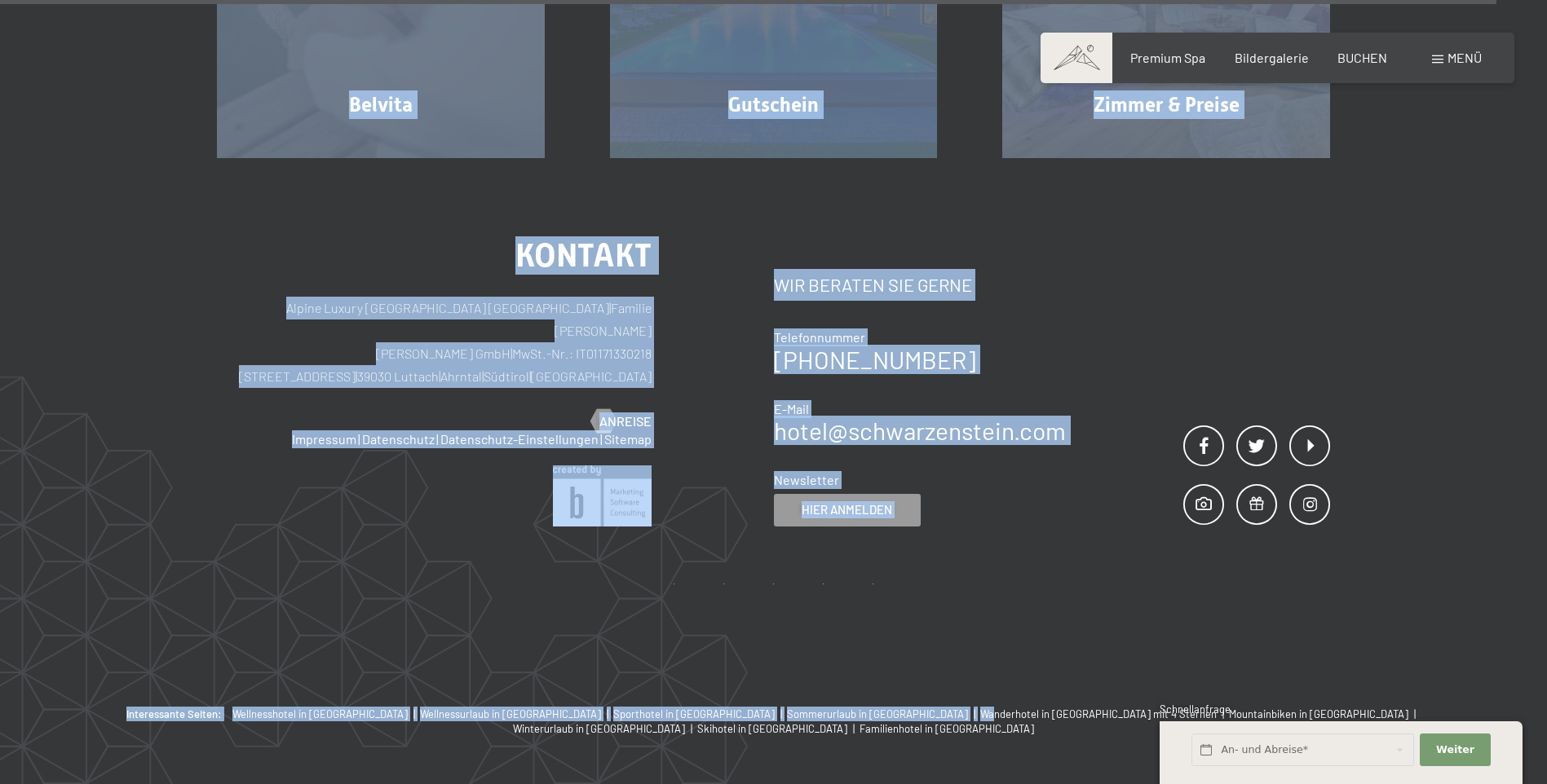
scroll to position [13070, 0]
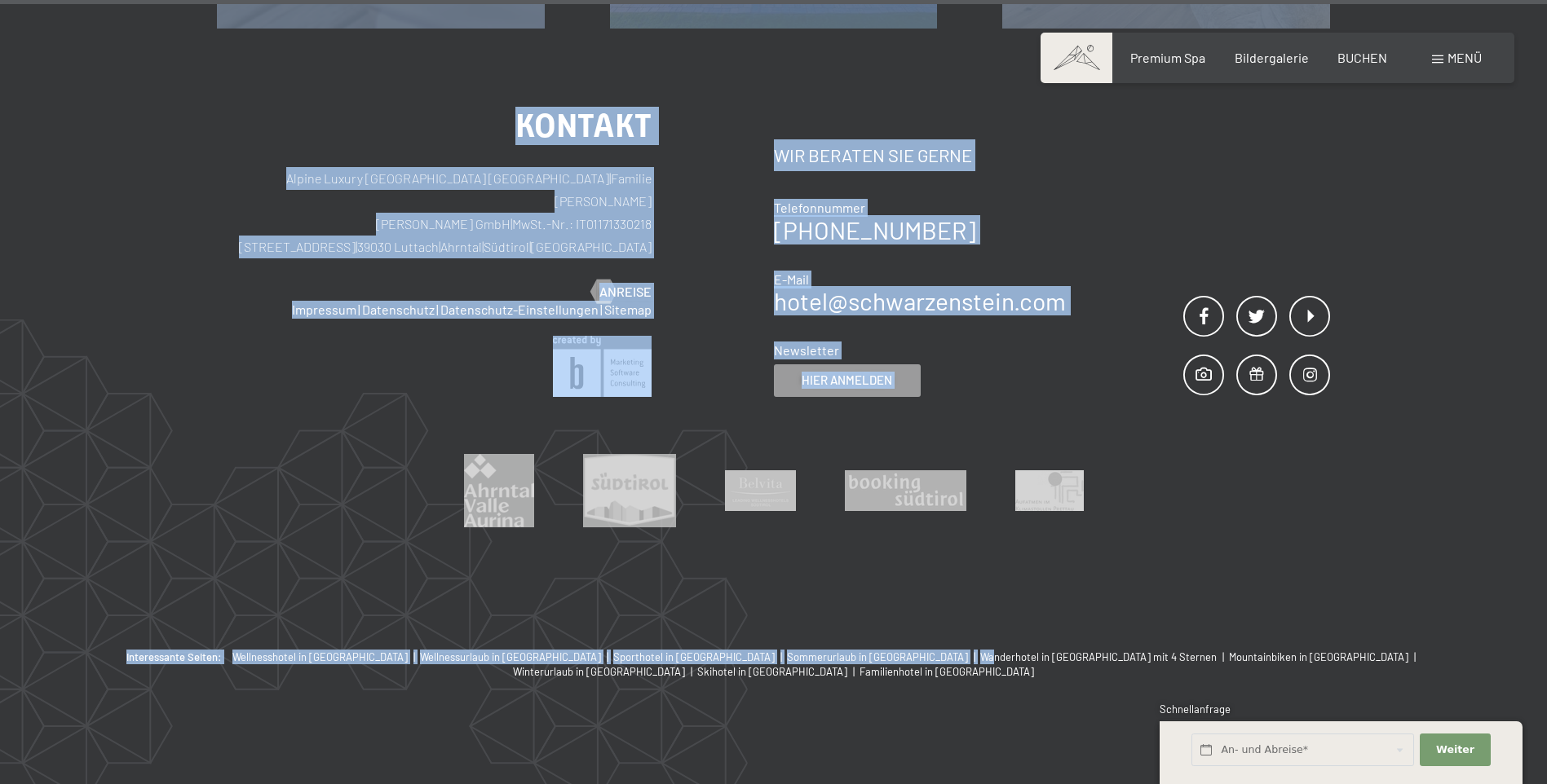
drag, startPoint x: 204, startPoint y: 242, endPoint x: 765, endPoint y: 811, distance: 799.1
drag, startPoint x: 765, startPoint y: 811, endPoint x: 937, endPoint y: 605, distance: 268.4
copy div "Lore- ips Dolorsitametc 69 Adi. | 45,10 € Elitseddo eiusm tem inc Utlaboreetdol…"
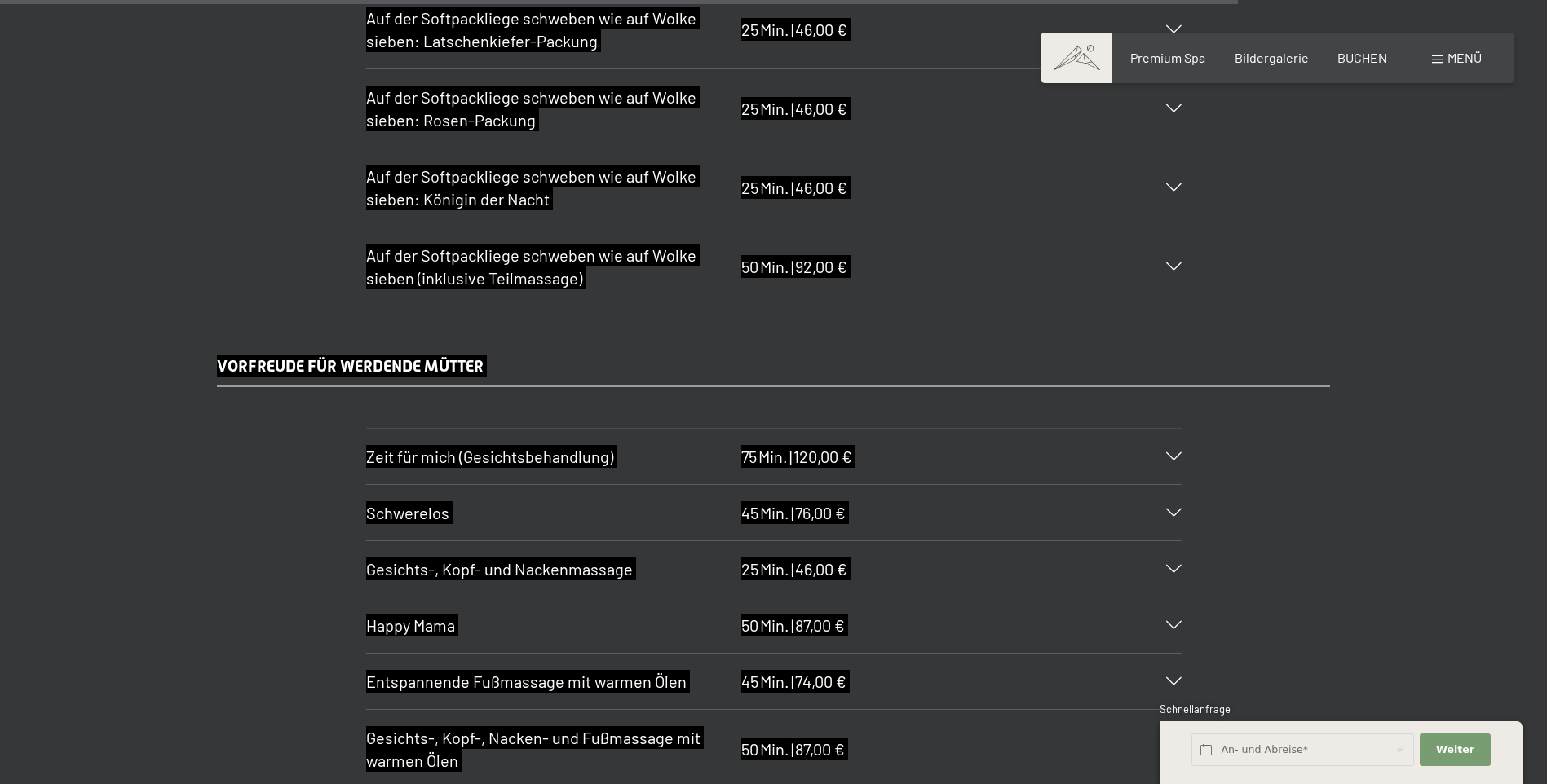
scroll to position [9890, 0]
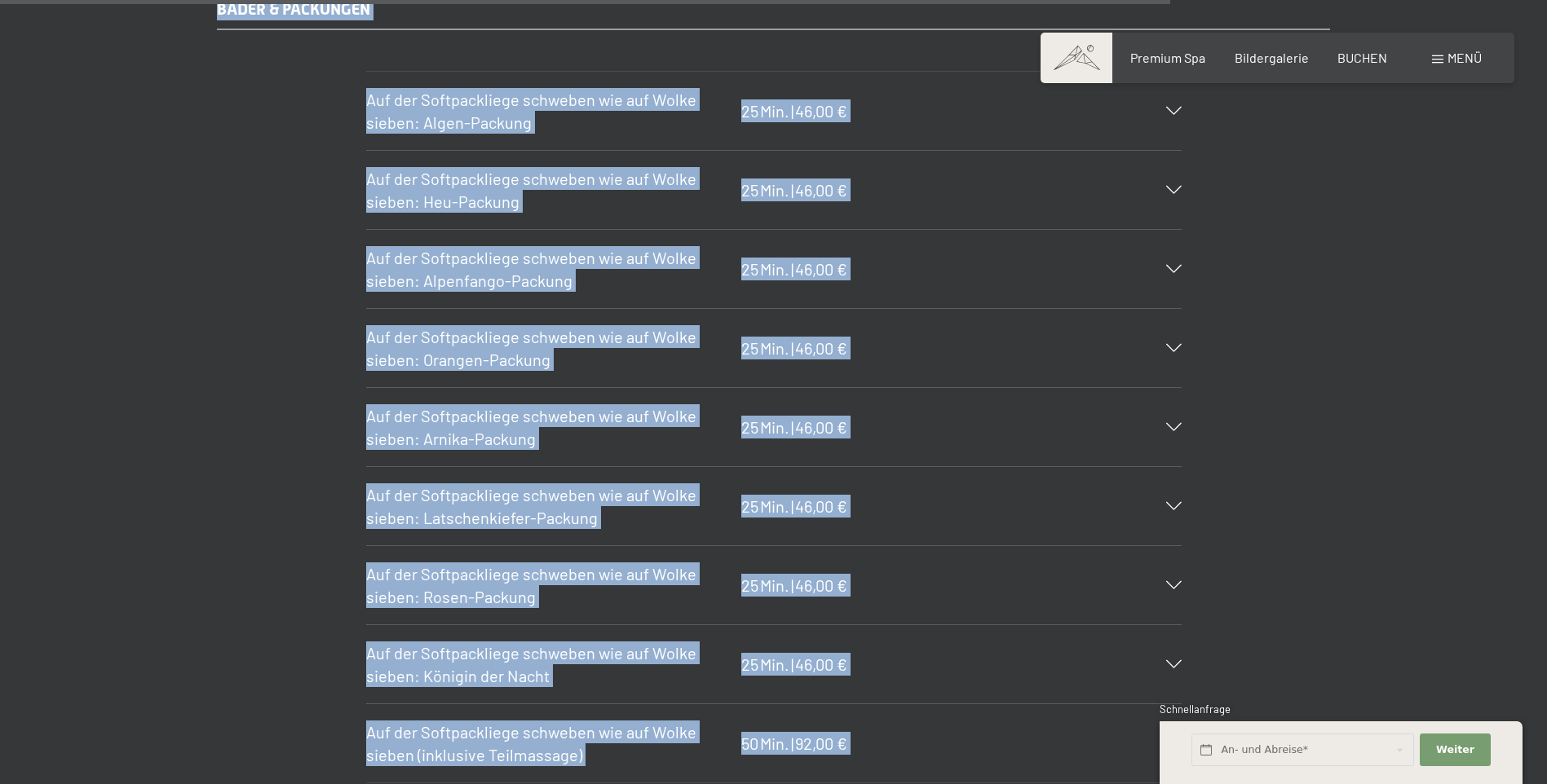
click at [511, 508] on span "Auf der Softpackliege schweben wie auf Wolke sieben: Latschenkiefer-Packung" at bounding box center [531, 506] width 331 height 42
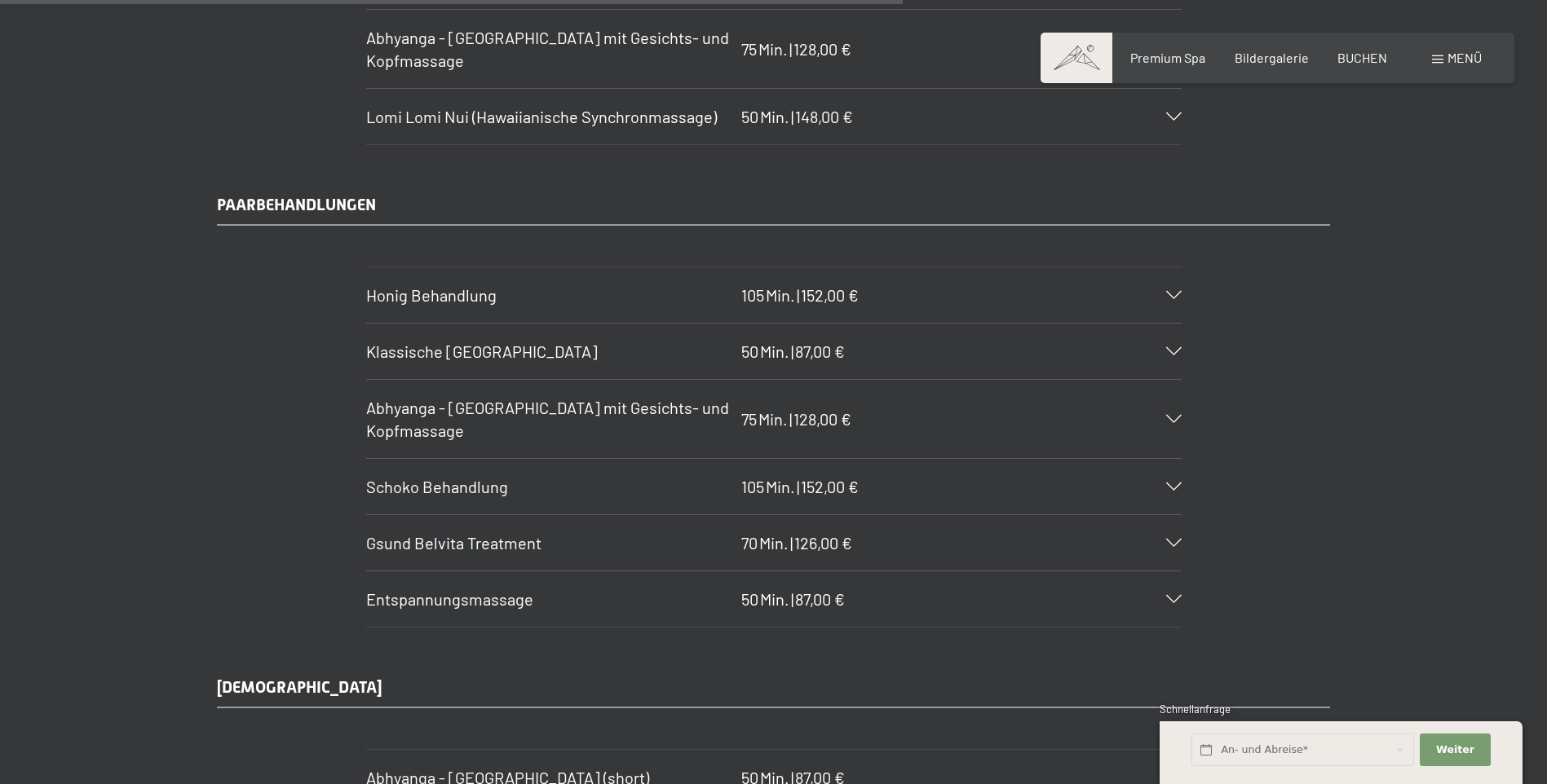
scroll to position [7607, 0]
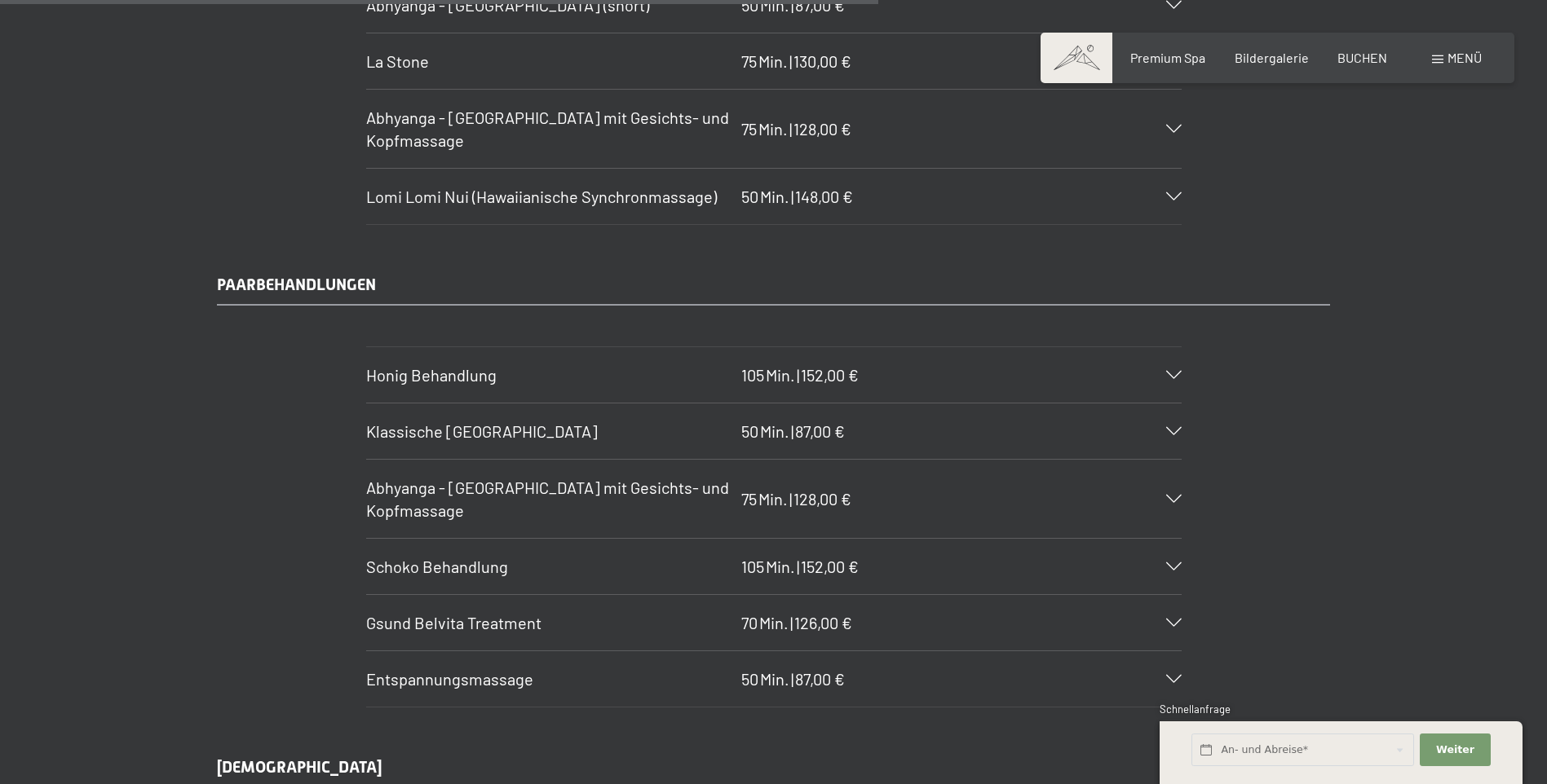
click at [468, 370] on span "Honig Behandlung" at bounding box center [431, 374] width 131 height 20
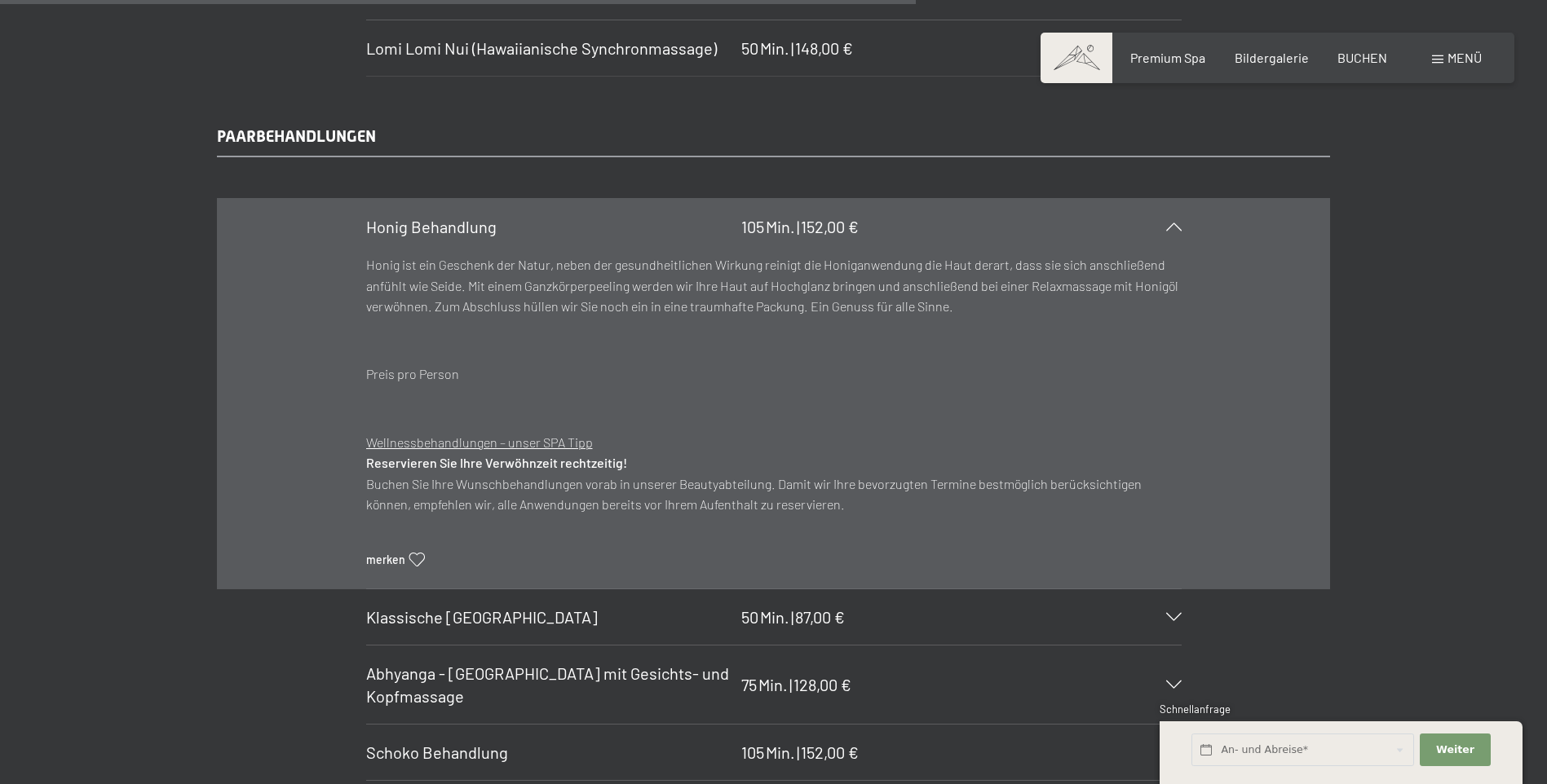
scroll to position [7933, 0]
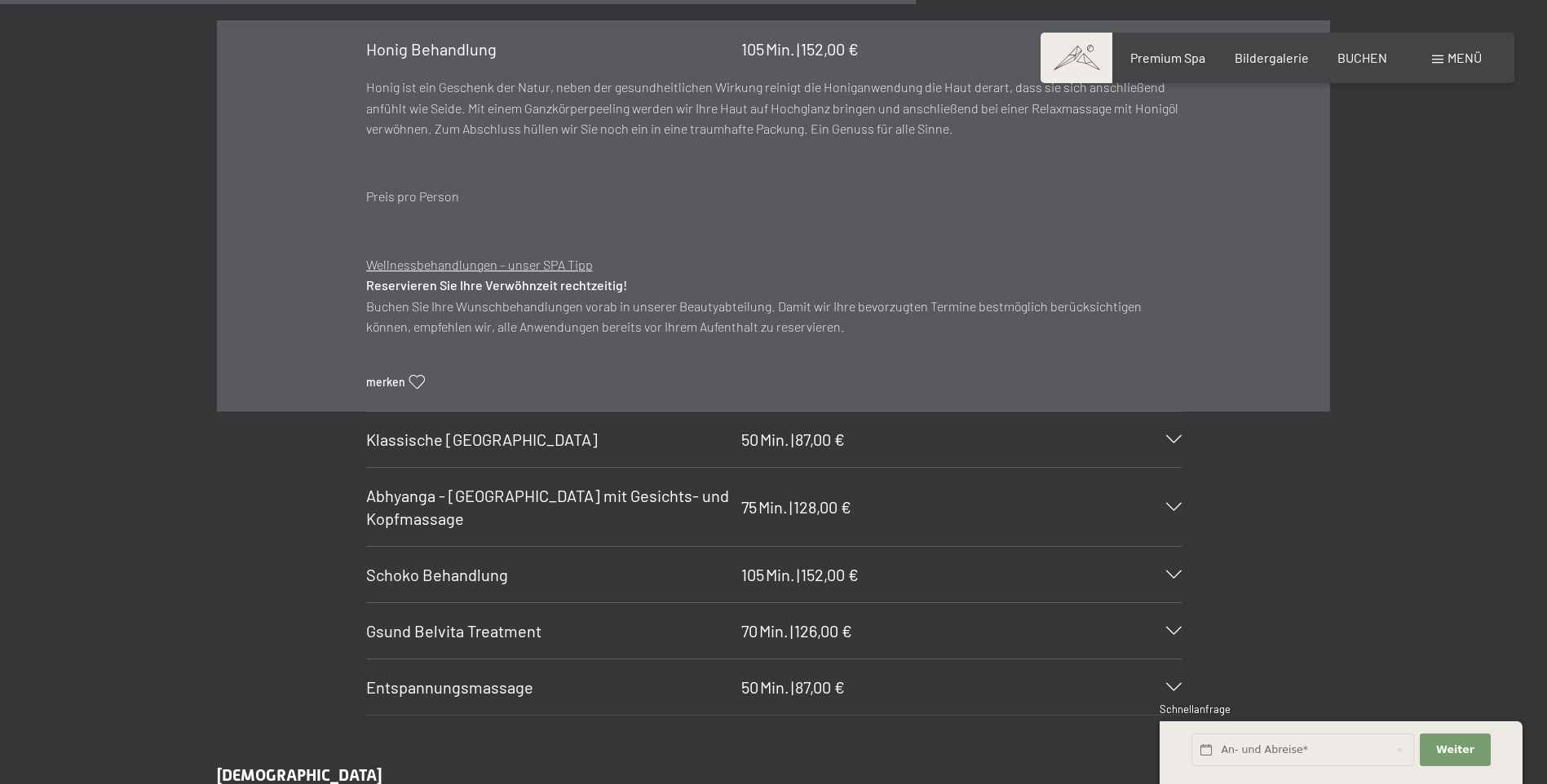
click at [446, 439] on span "Klassische [GEOGRAPHIC_DATA]" at bounding box center [481, 439] width 232 height 20
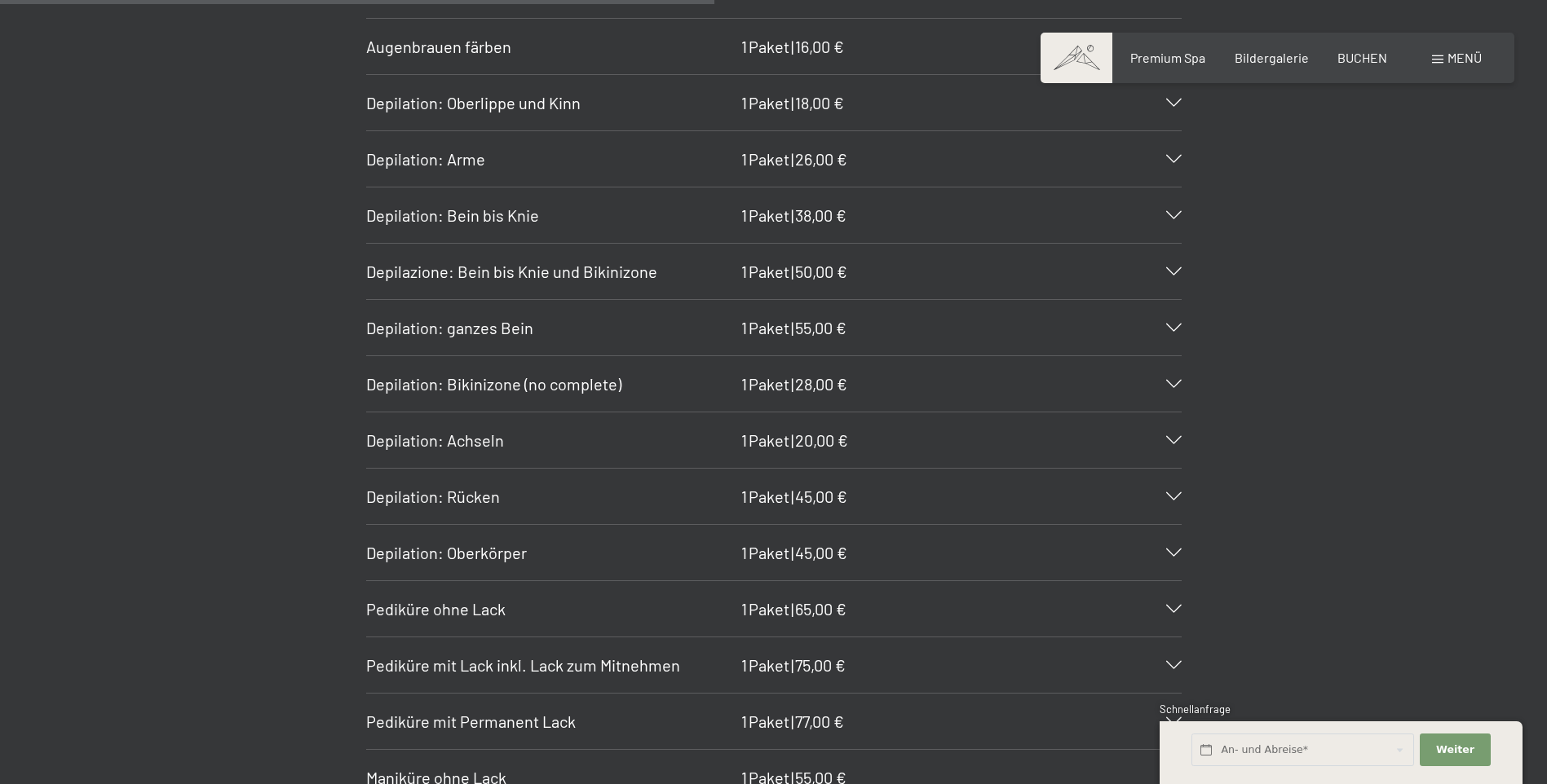
scroll to position [6221, 0]
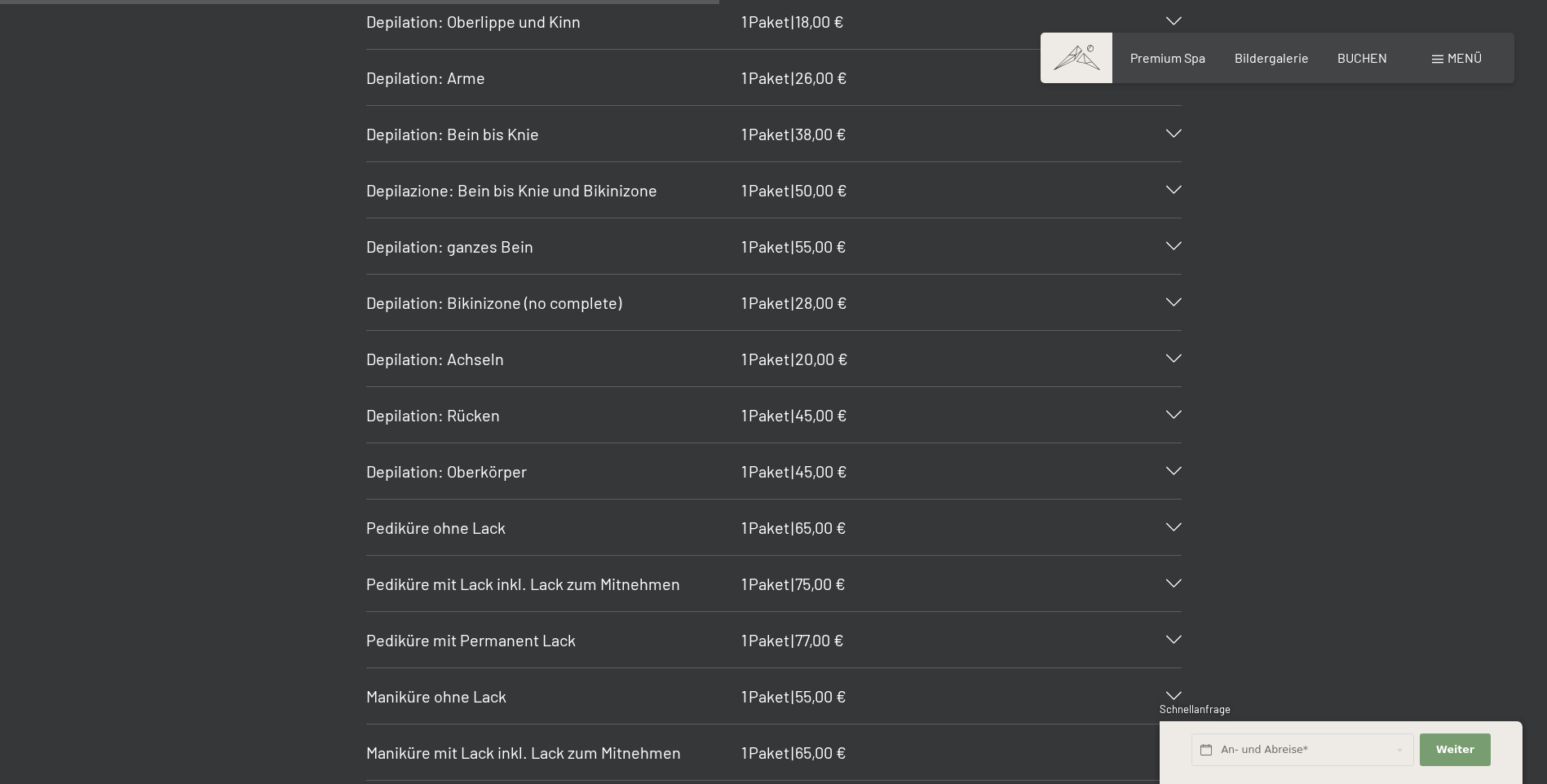
click at [490, 696] on span "Maniküre ohne Lack" at bounding box center [436, 696] width 140 height 20
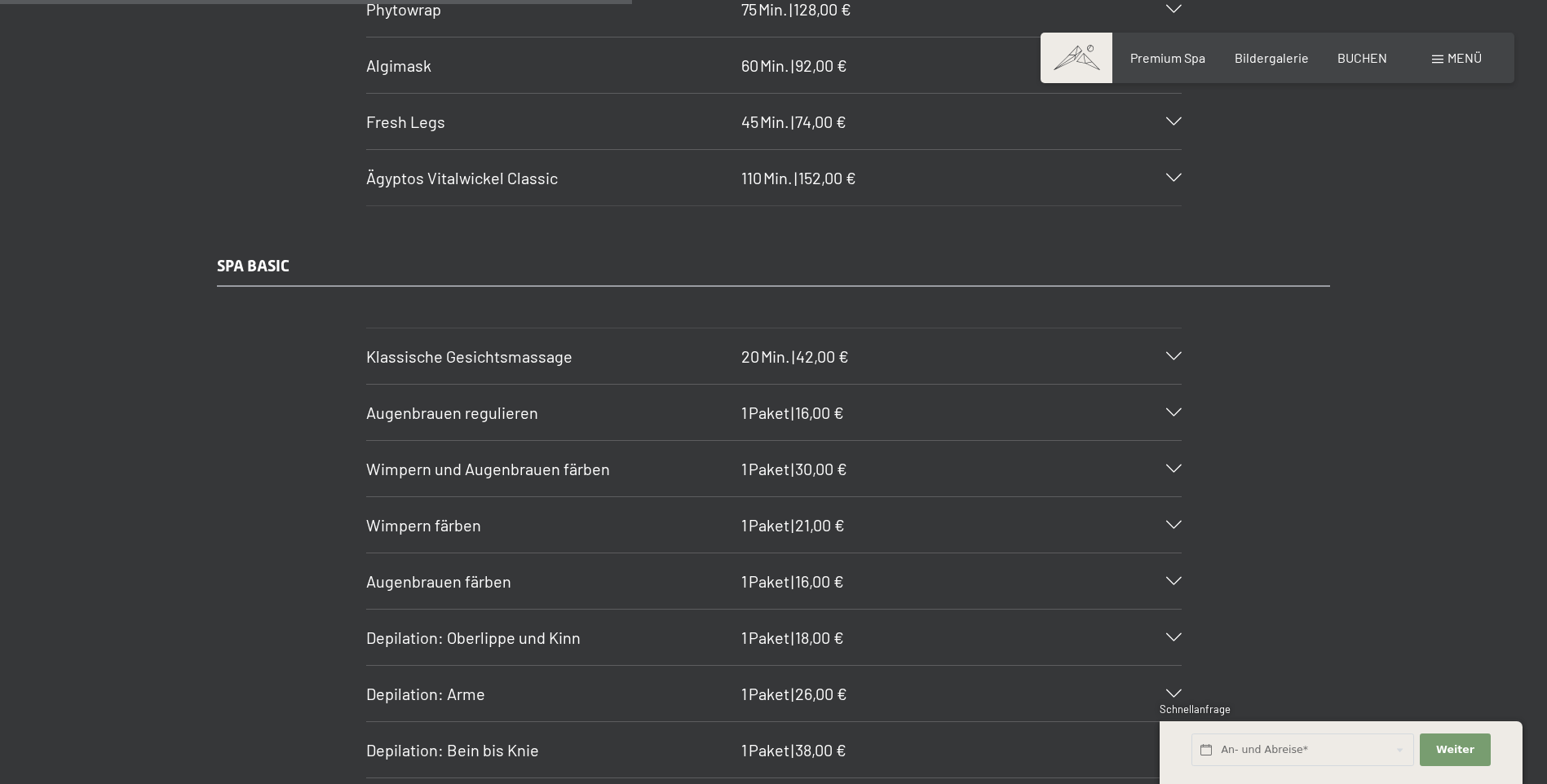
scroll to position [5405, 0]
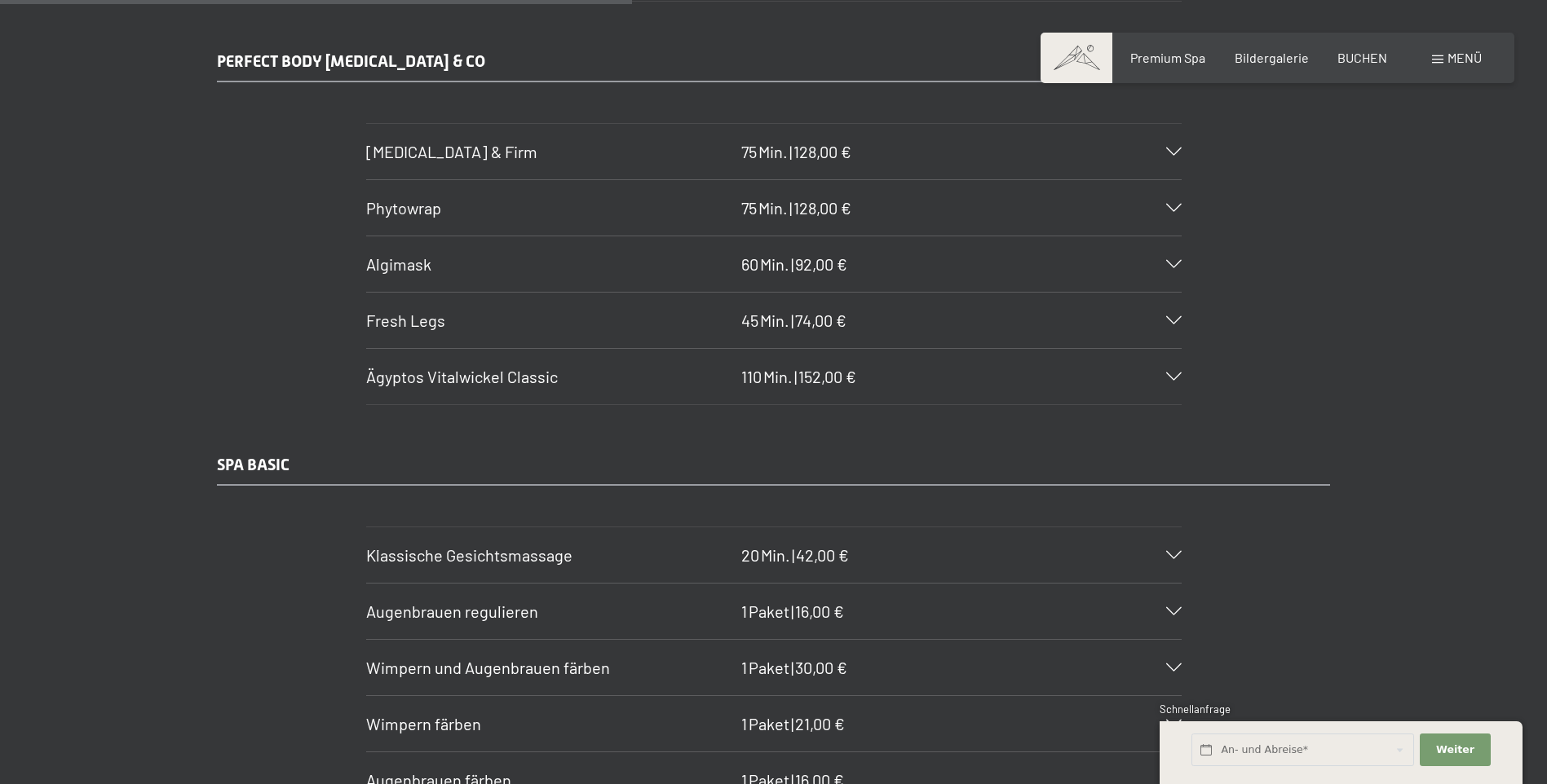
click at [395, 151] on span "[MEDICAL_DATA] & Firm" at bounding box center [451, 151] width 171 height 20
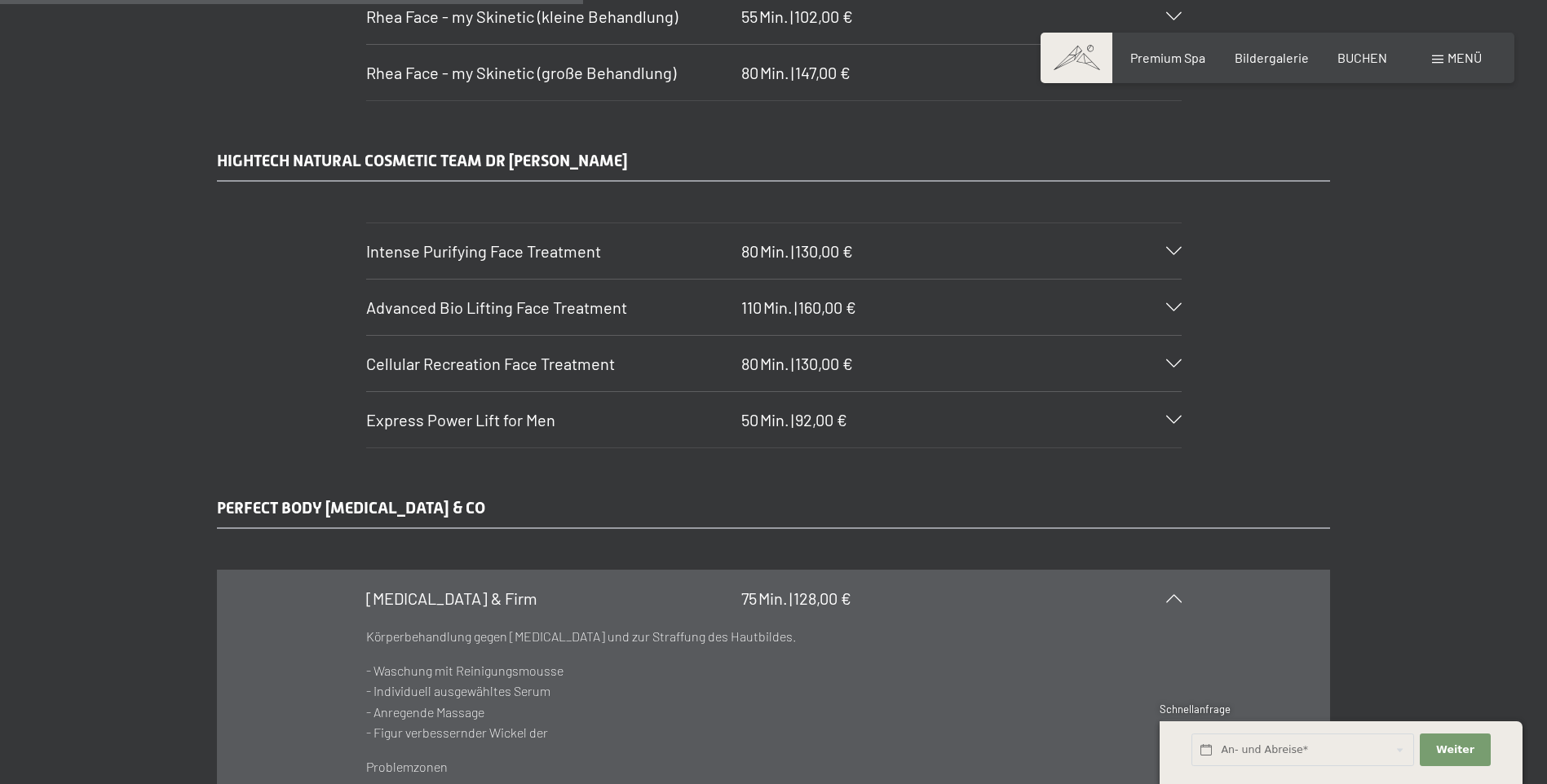
scroll to position [4917, 0]
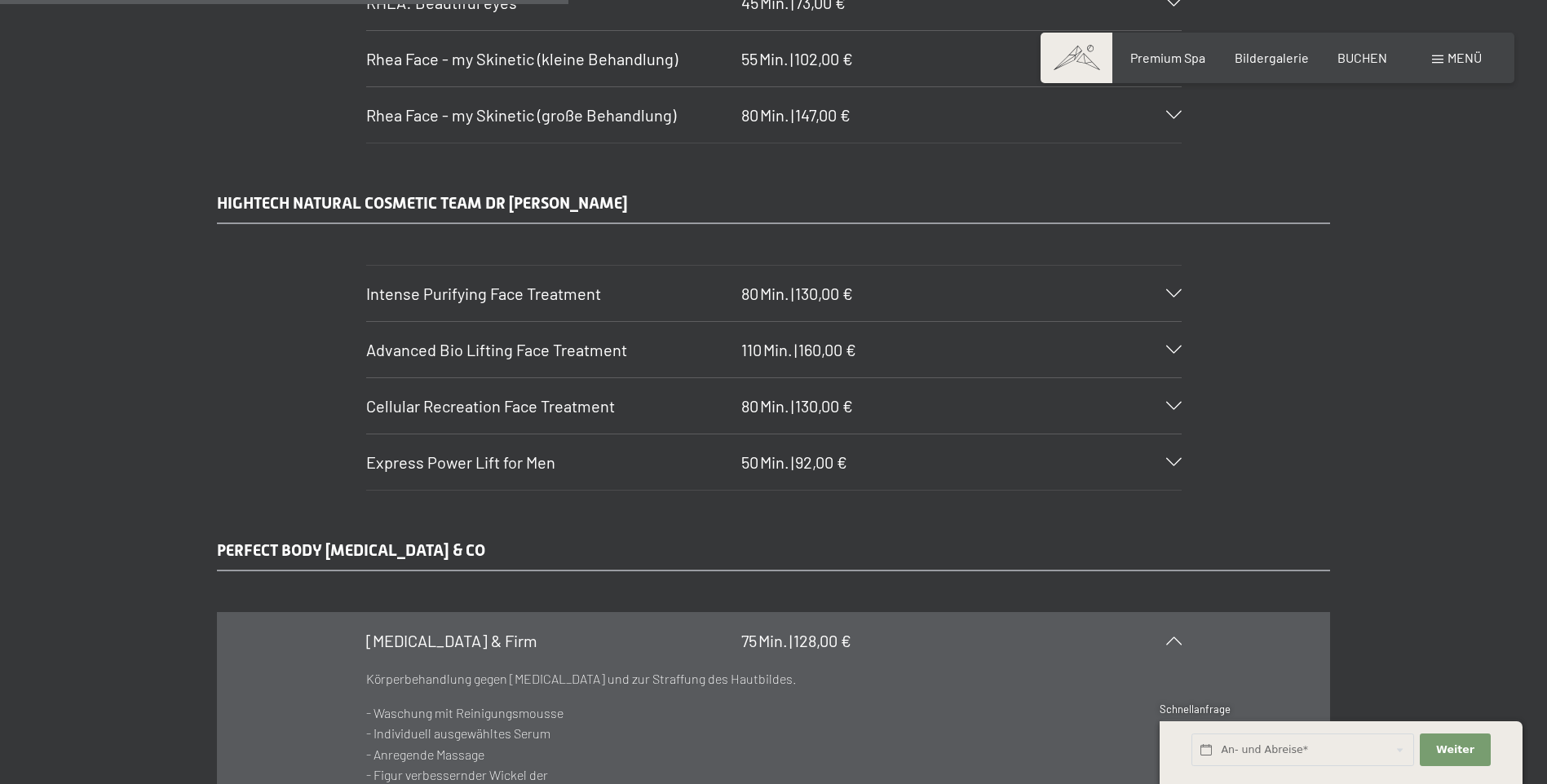
click at [441, 298] on span "Intense Purifying Face Treatment" at bounding box center [483, 293] width 235 height 20
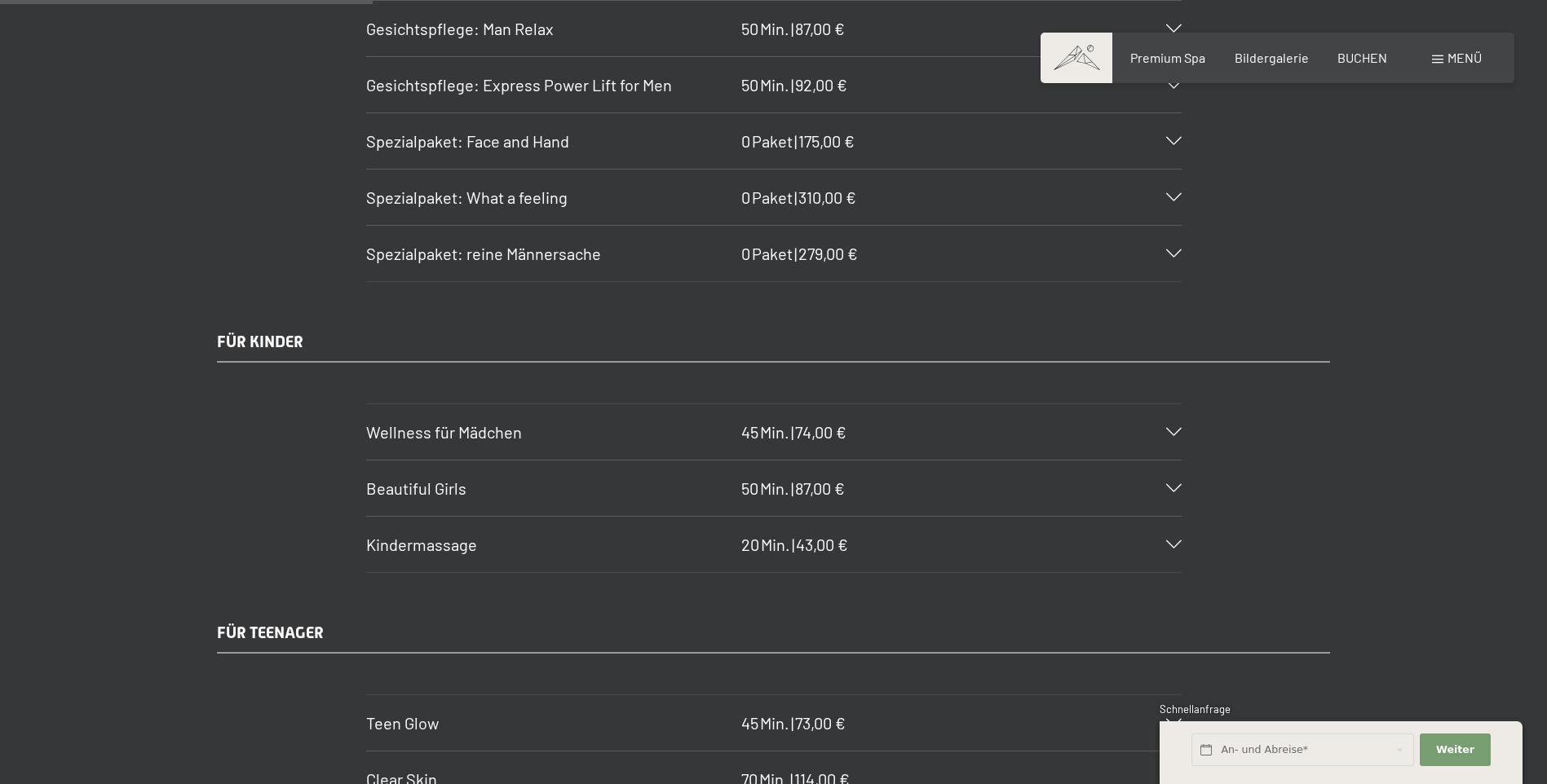
scroll to position [2797, 0]
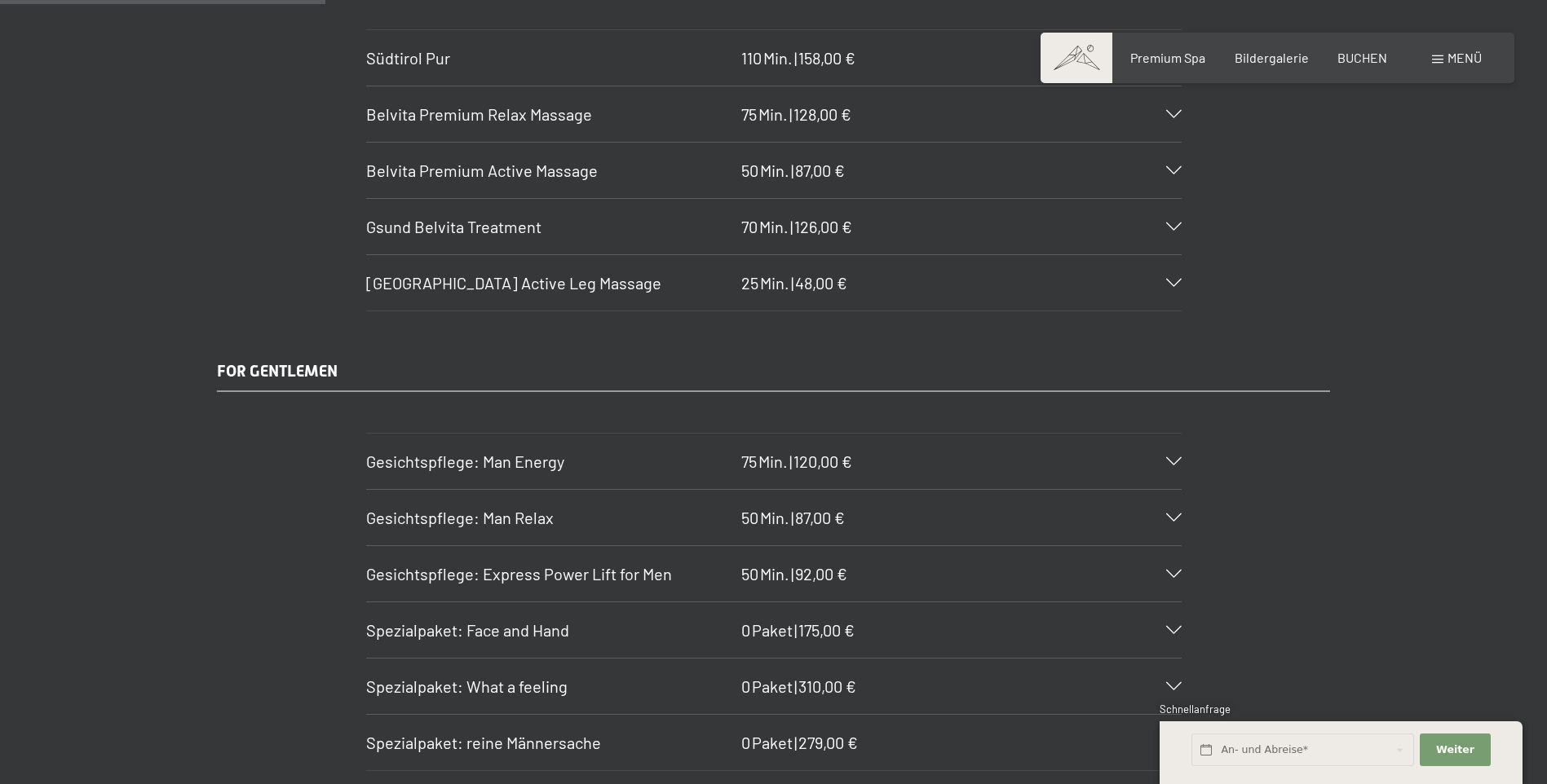
drag, startPoint x: 541, startPoint y: 627, endPoint x: 558, endPoint y: 595, distance: 36.2
click at [541, 627] on span "Spezialpaket: Face and Hand" at bounding box center [467, 630] width 203 height 20
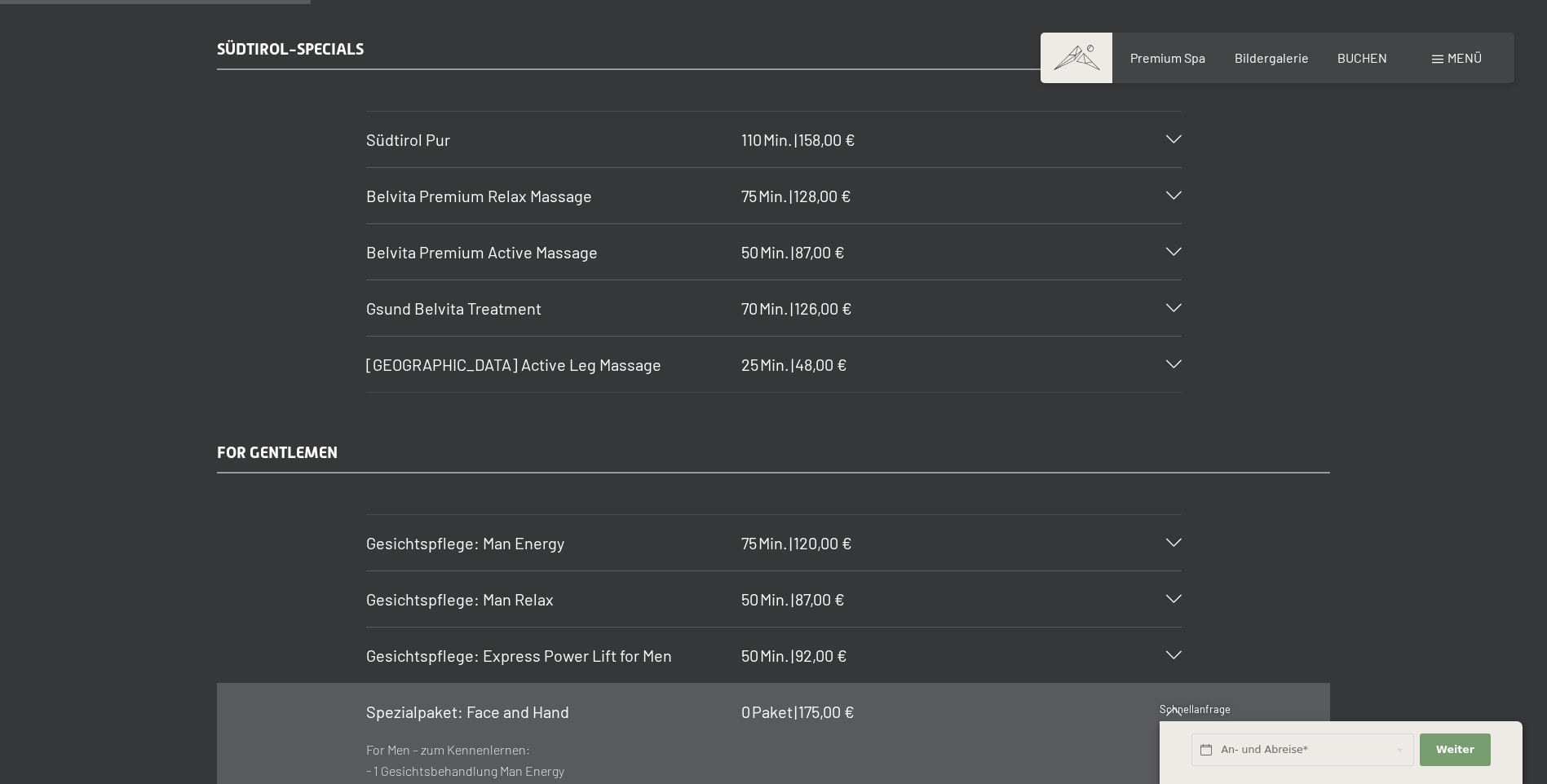
scroll to position [2633, 0]
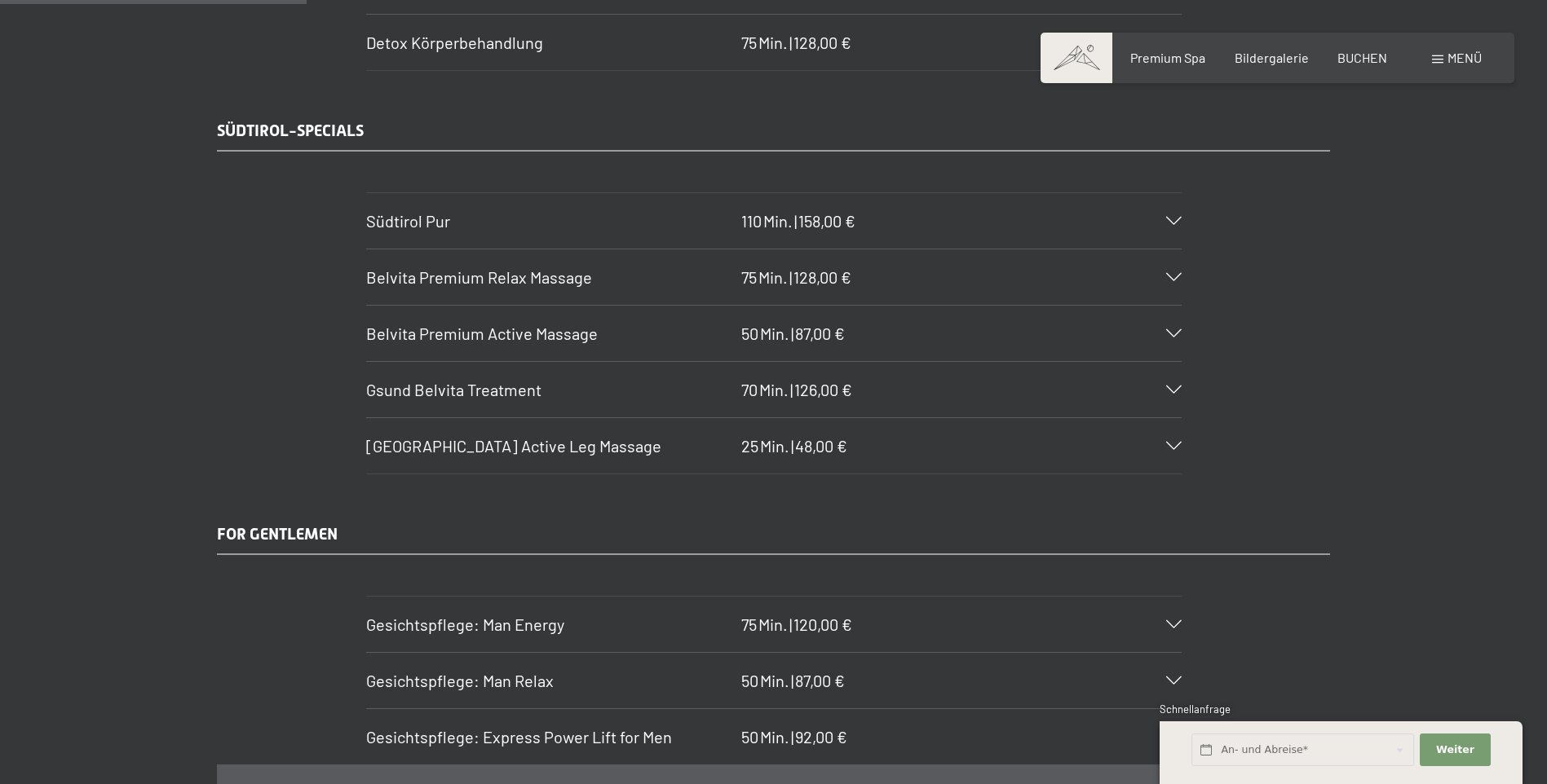
click at [413, 225] on span "Südtirol Pur" at bounding box center [408, 220] width 84 height 20
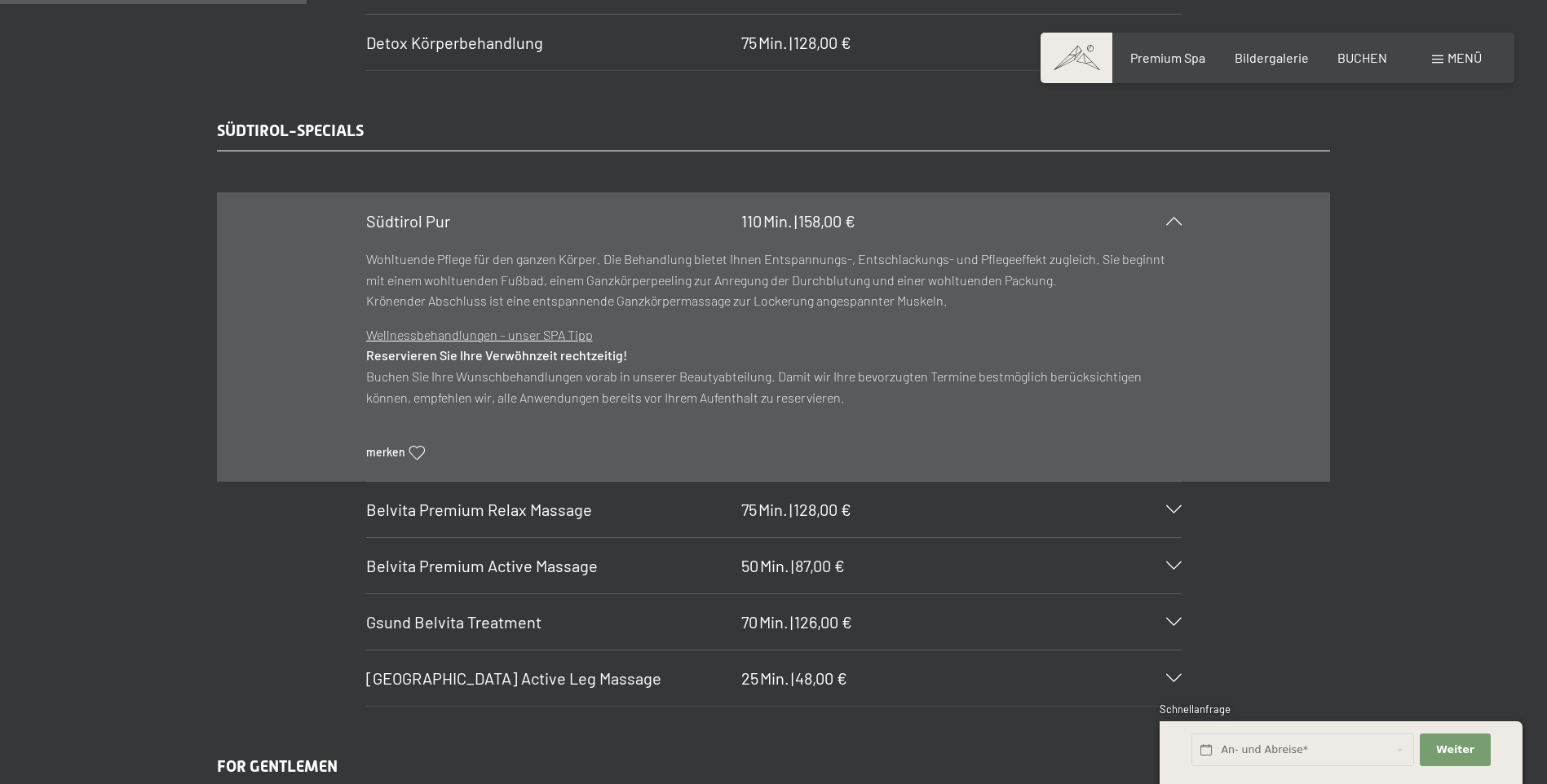
click at [467, 513] on span "Belvita Premium Relax Massage" at bounding box center [479, 509] width 226 height 20
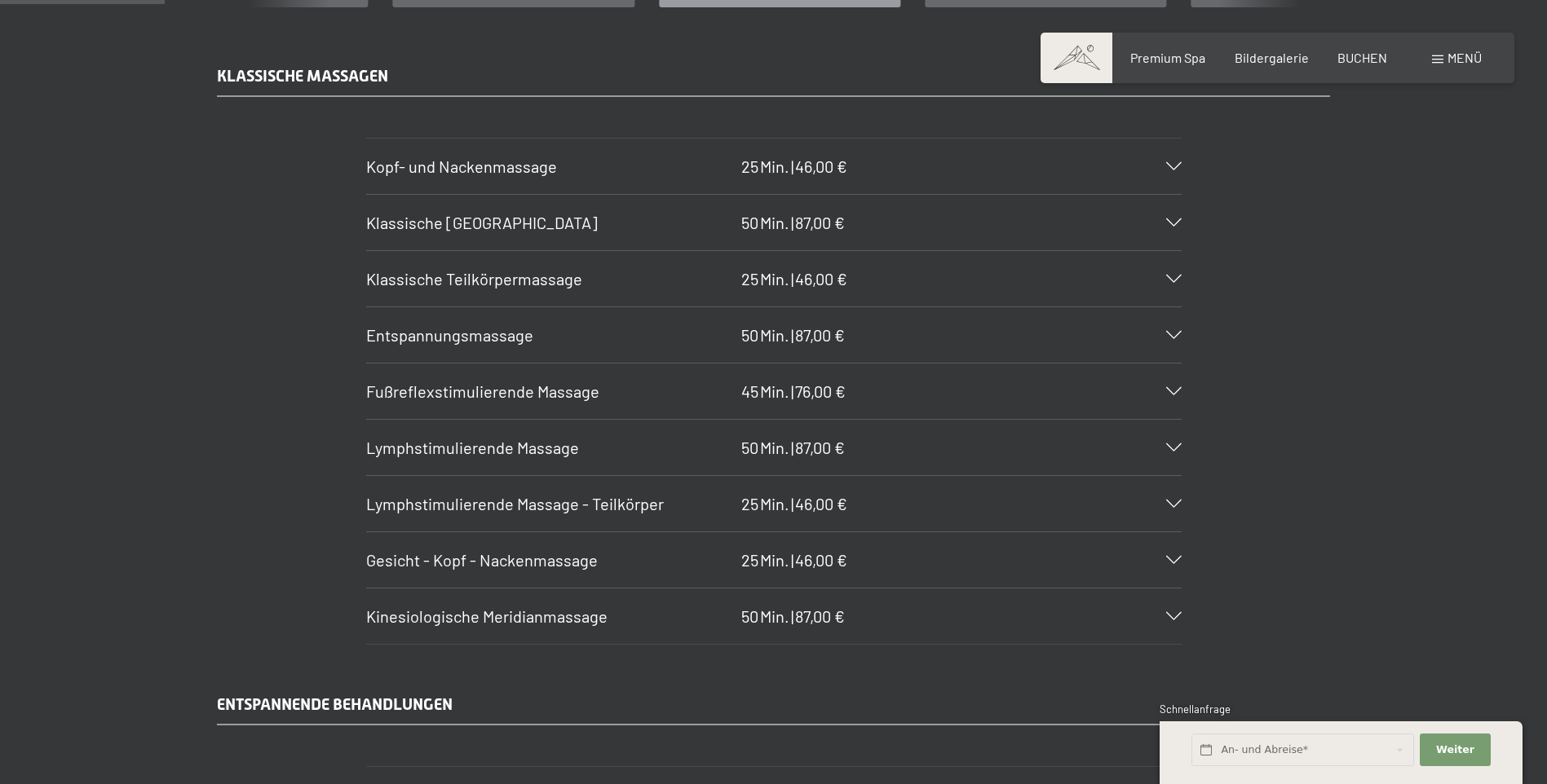
scroll to position [1818, 0]
